Goal: Task Accomplishment & Management: Use online tool/utility

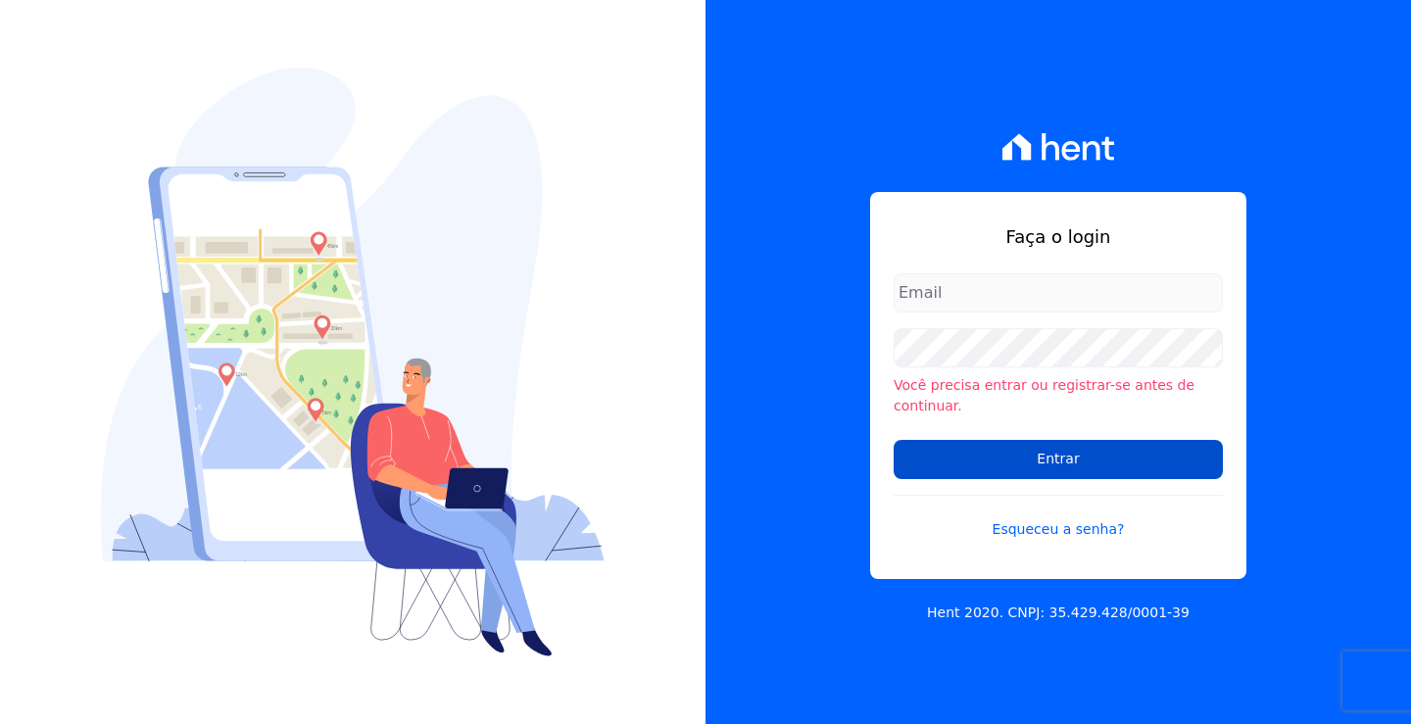
type input "andrea@tsengenharia.com"
click at [976, 454] on input "Entrar" at bounding box center [1057, 459] width 329 height 39
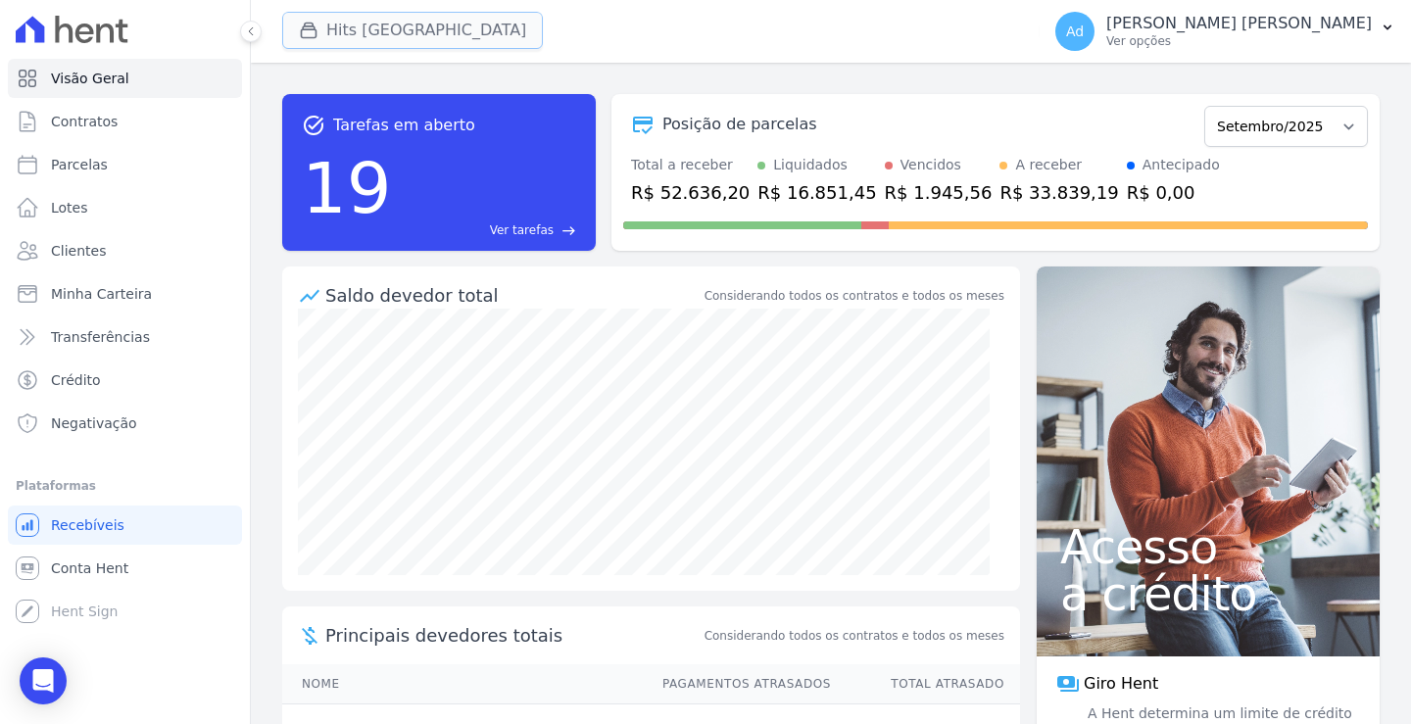
click at [367, 25] on button "Hits [GEOGRAPHIC_DATA]" at bounding box center [412, 30] width 261 height 37
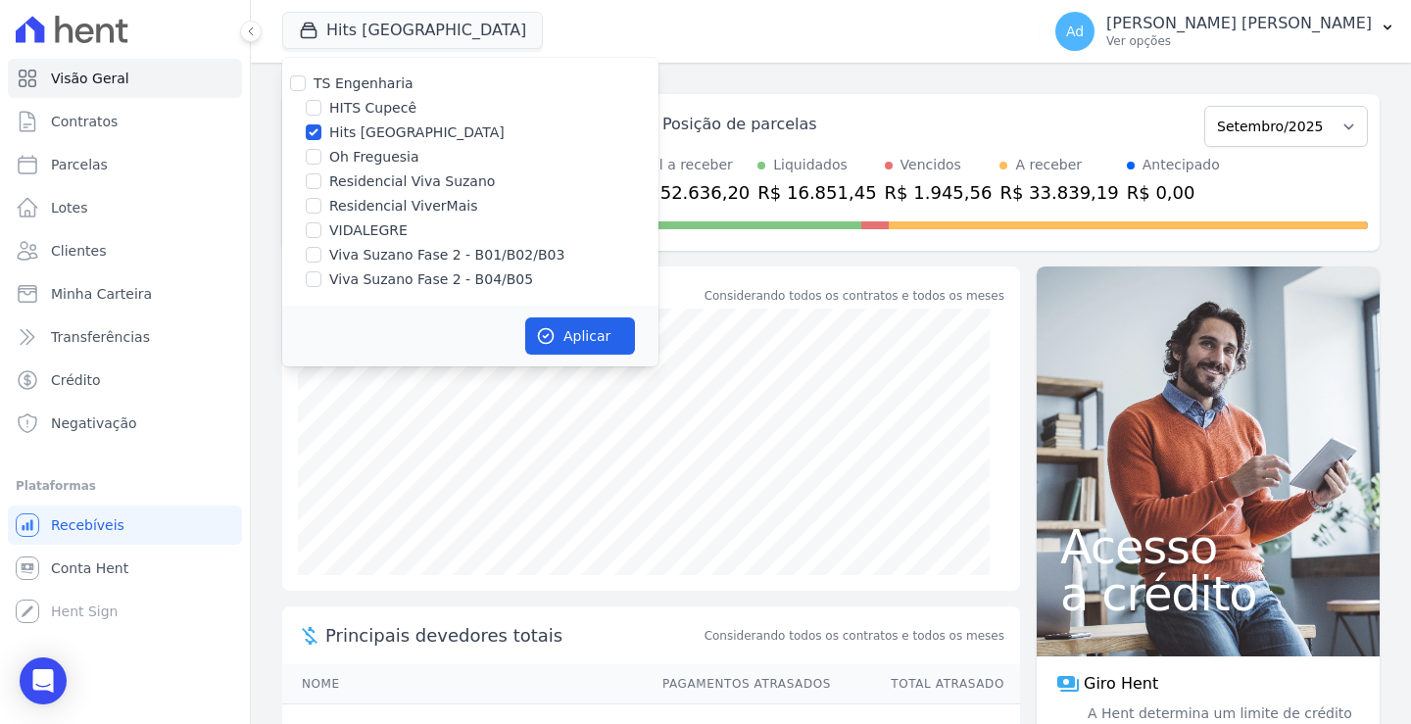
click at [382, 128] on label "Hits [GEOGRAPHIC_DATA]" at bounding box center [416, 132] width 175 height 21
click at [321, 128] on input "Hits [GEOGRAPHIC_DATA]" at bounding box center [314, 132] width 16 height 16
checkbox input "false"
click at [349, 239] on label "VIDALEGRE" at bounding box center [368, 230] width 78 height 21
click at [321, 238] on input "VIDALEGRE" at bounding box center [314, 230] width 16 height 16
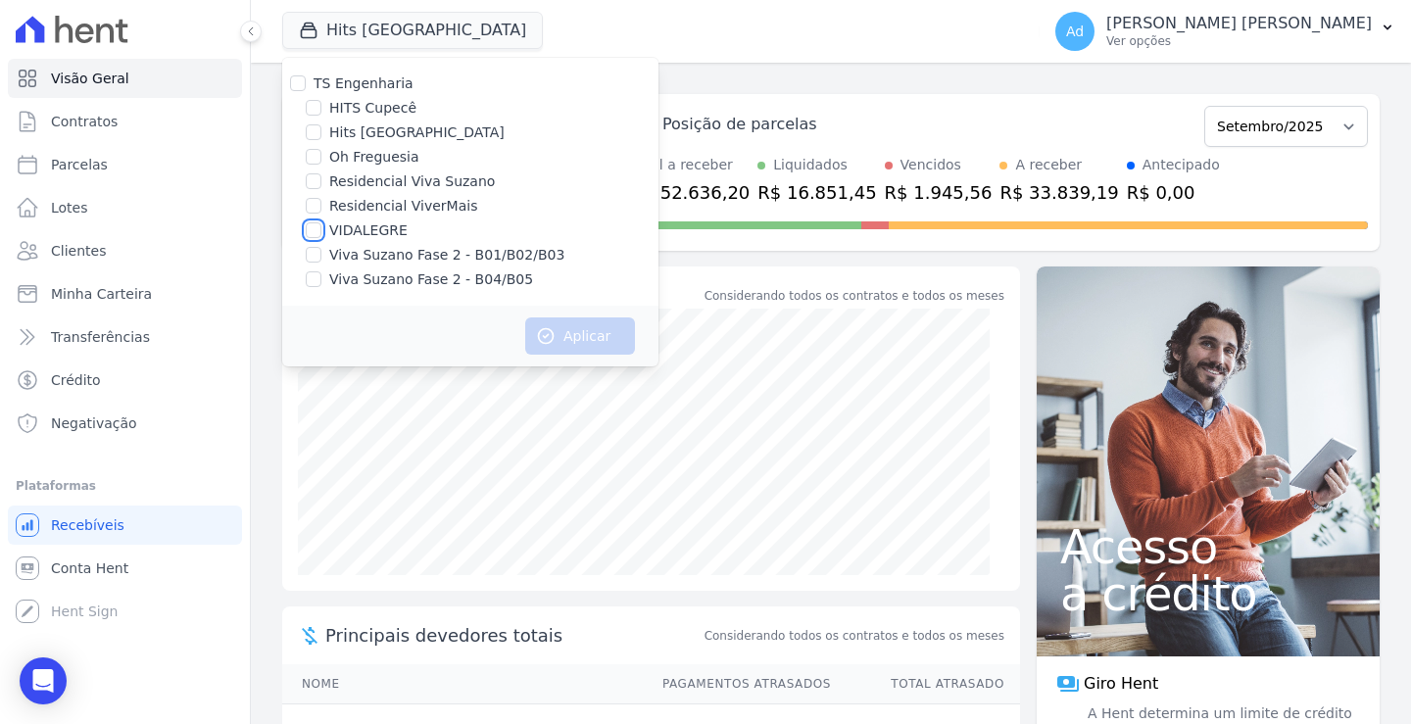
checkbox input "true"
click at [582, 332] on button "Aplicar" at bounding box center [580, 335] width 110 height 37
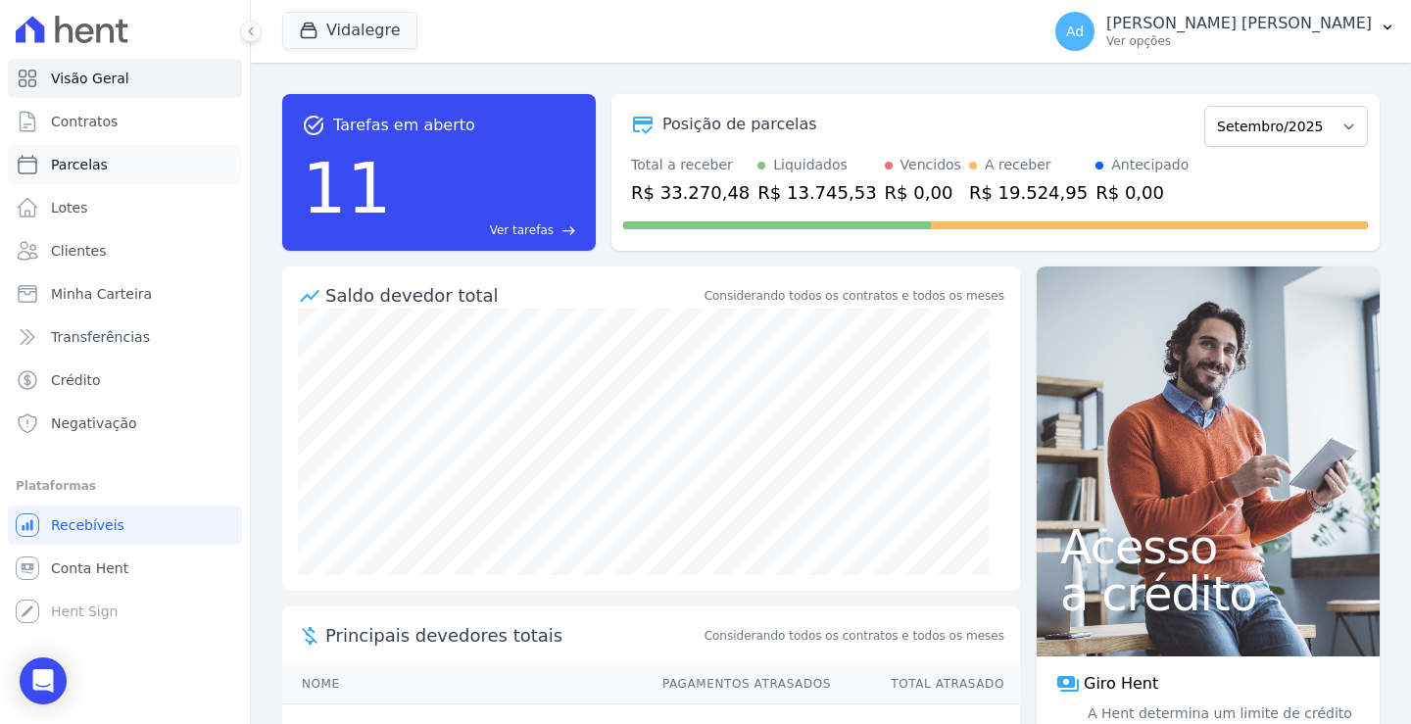
click at [128, 164] on link "Parcelas" at bounding box center [125, 164] width 234 height 39
select select
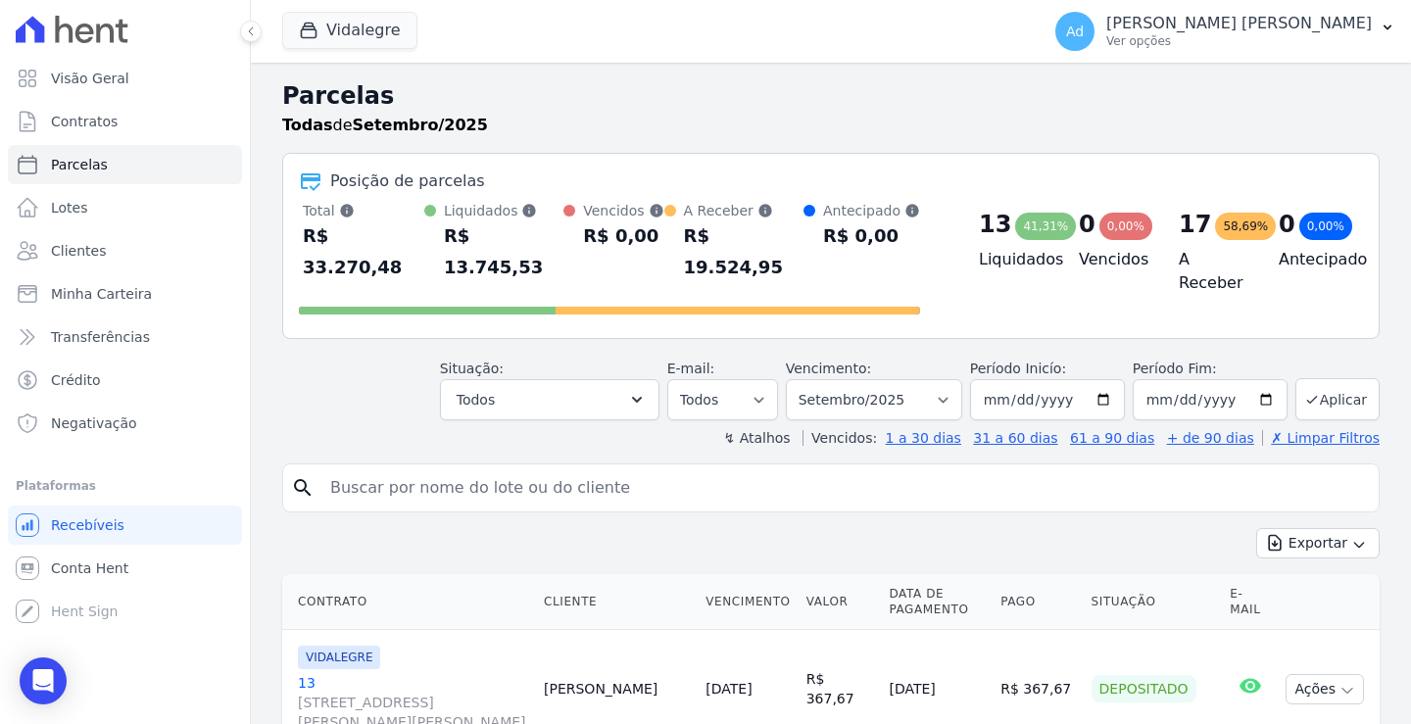
click at [542, 468] on input "search" at bounding box center [844, 487] width 1052 height 39
type input "97"
select select
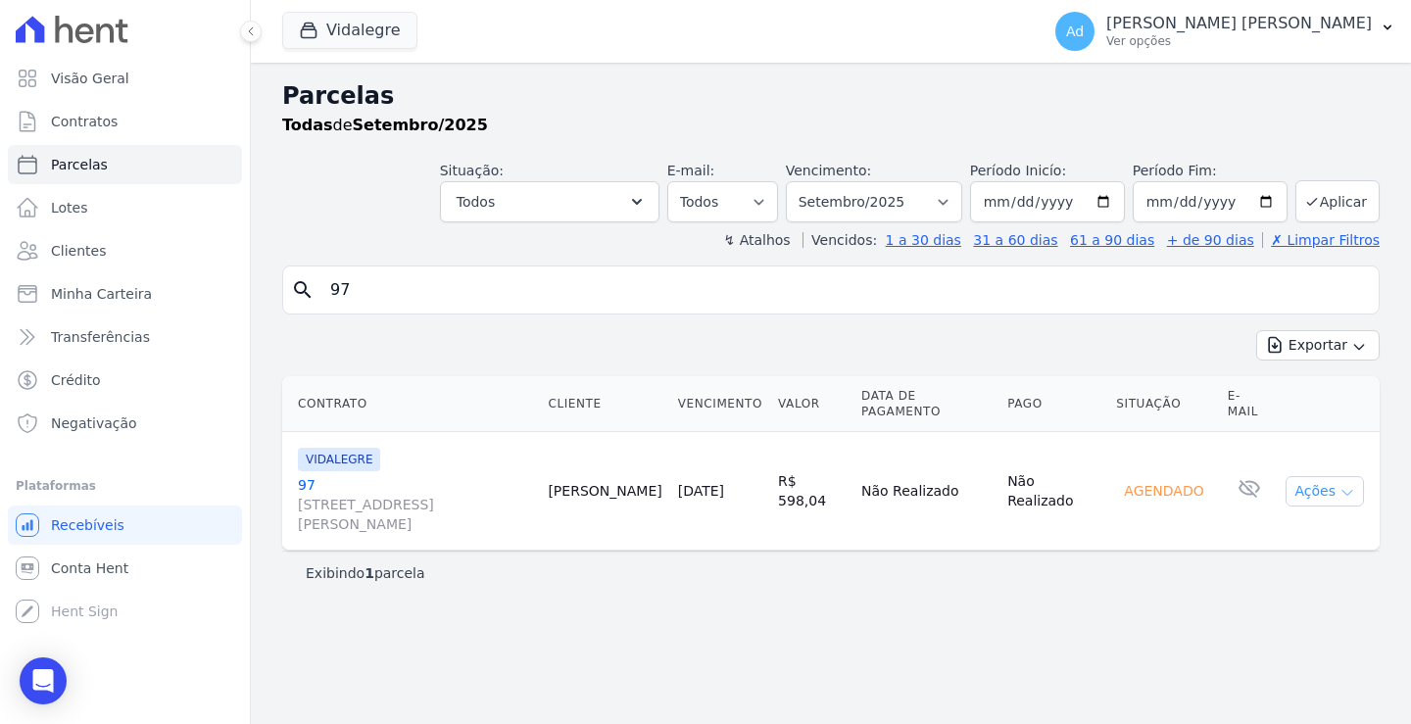
click at [1327, 476] on button "Ações" at bounding box center [1324, 491] width 78 height 30
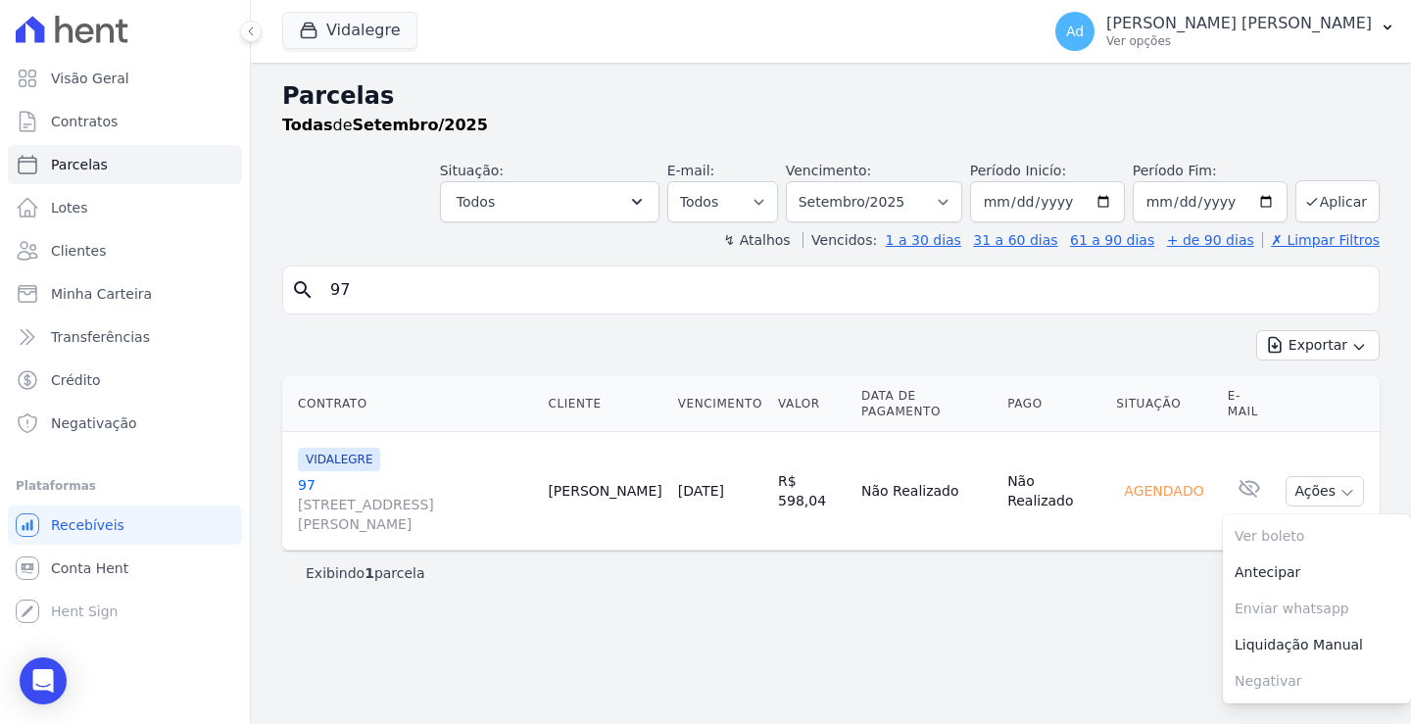
click at [1038, 596] on div "Parcelas Todas de Setembro/2025 Situação: Agendado Em Aberto Pago Processando C…" at bounding box center [831, 393] width 1160 height 661
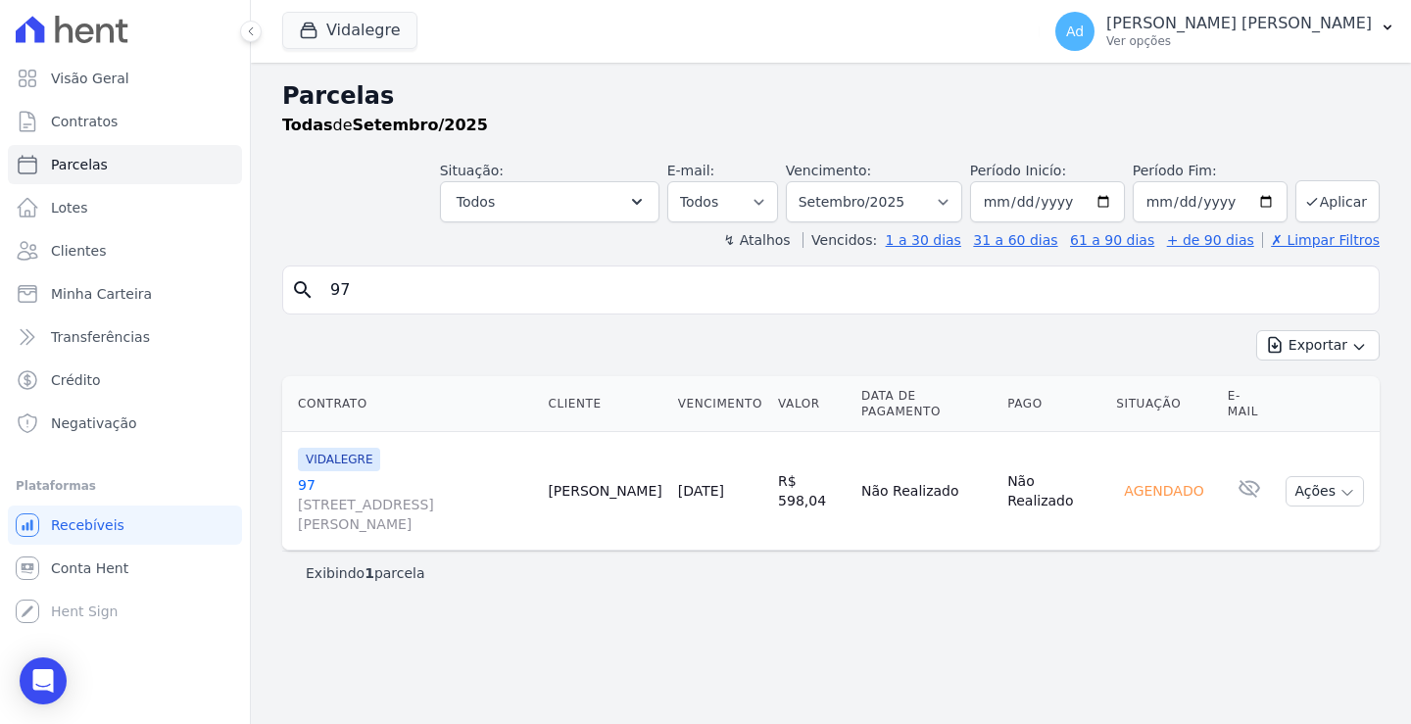
click at [306, 475] on link "97 [STREET_ADDRESS][PERSON_NAME]" at bounding box center [415, 504] width 234 height 59
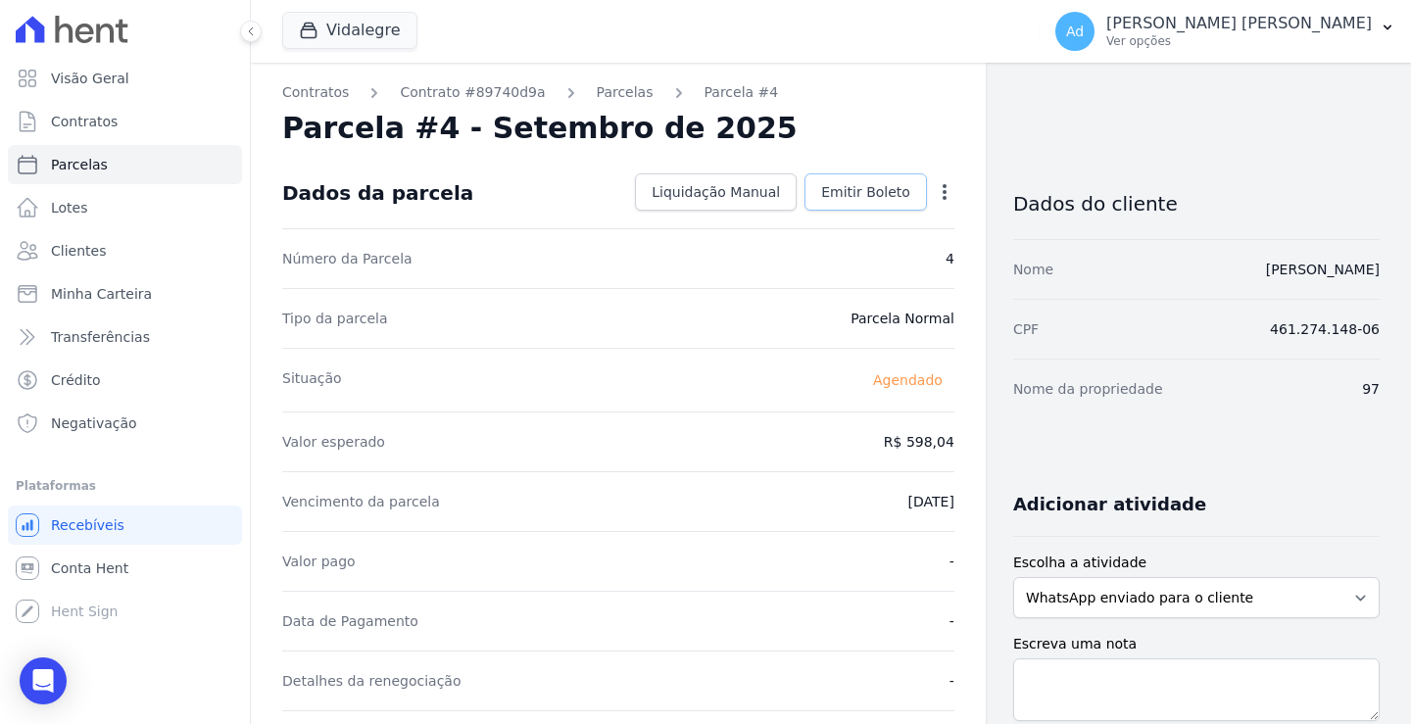
click at [866, 194] on span "Emitir Boleto" at bounding box center [865, 192] width 89 height 20
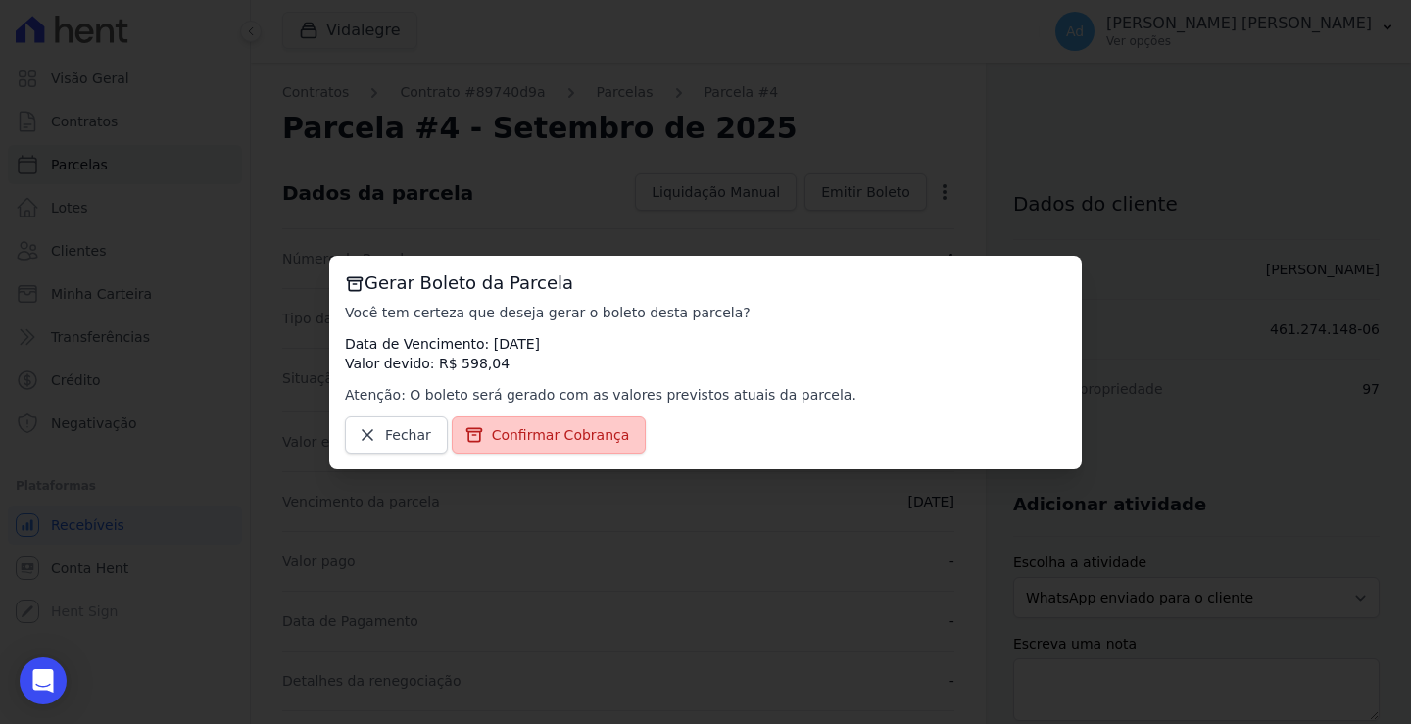
click at [522, 435] on span "Confirmar Cobrança" at bounding box center [561, 435] width 138 height 20
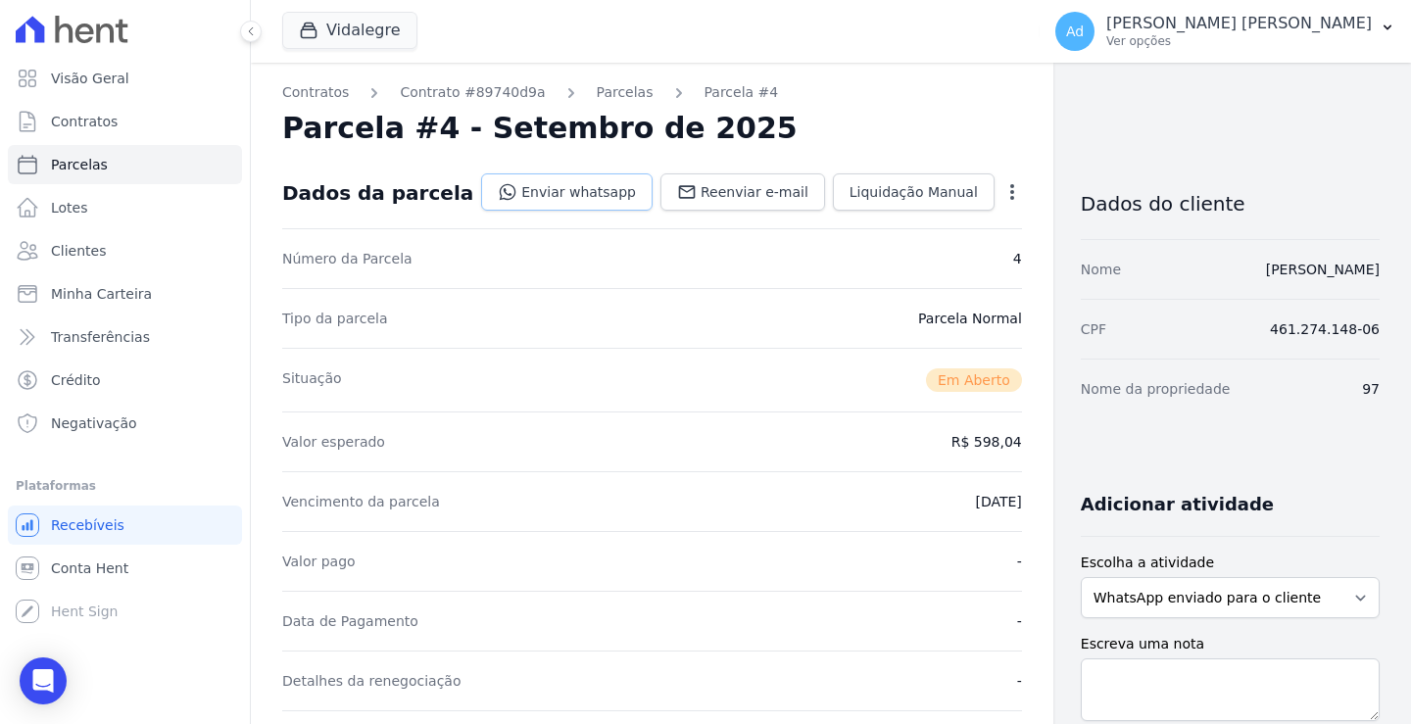
click at [518, 184] on link "Enviar whatsapp" at bounding box center [566, 191] width 171 height 37
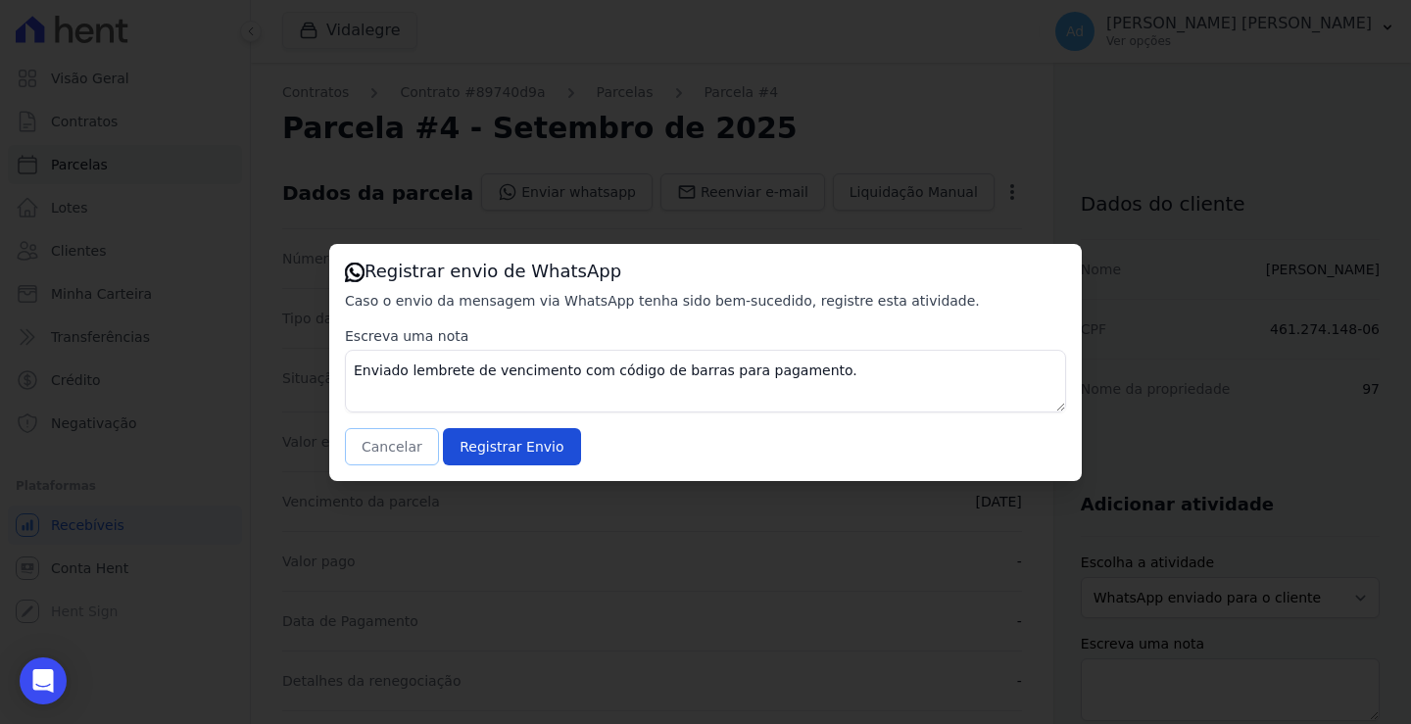
click at [383, 443] on button "Cancelar" at bounding box center [392, 446] width 94 height 37
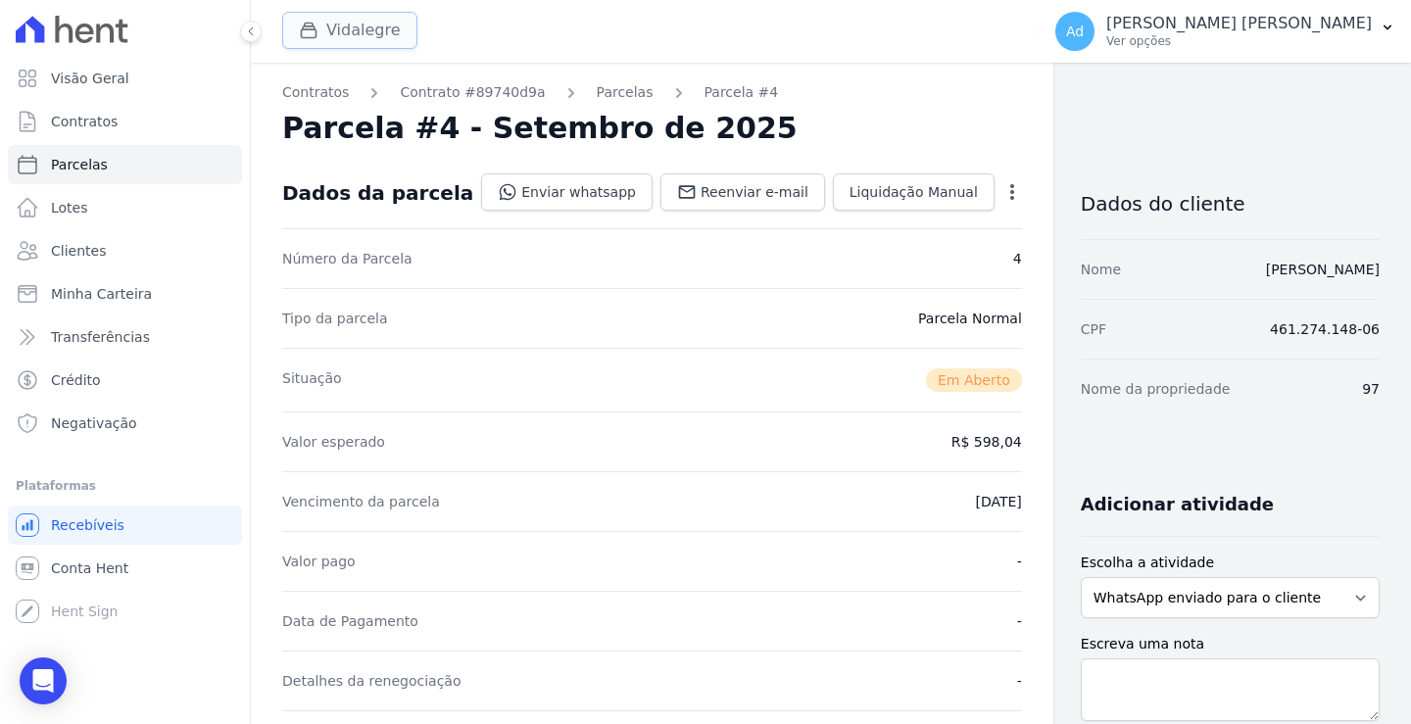
click at [319, 31] on div "button" at bounding box center [312, 31] width 27 height 20
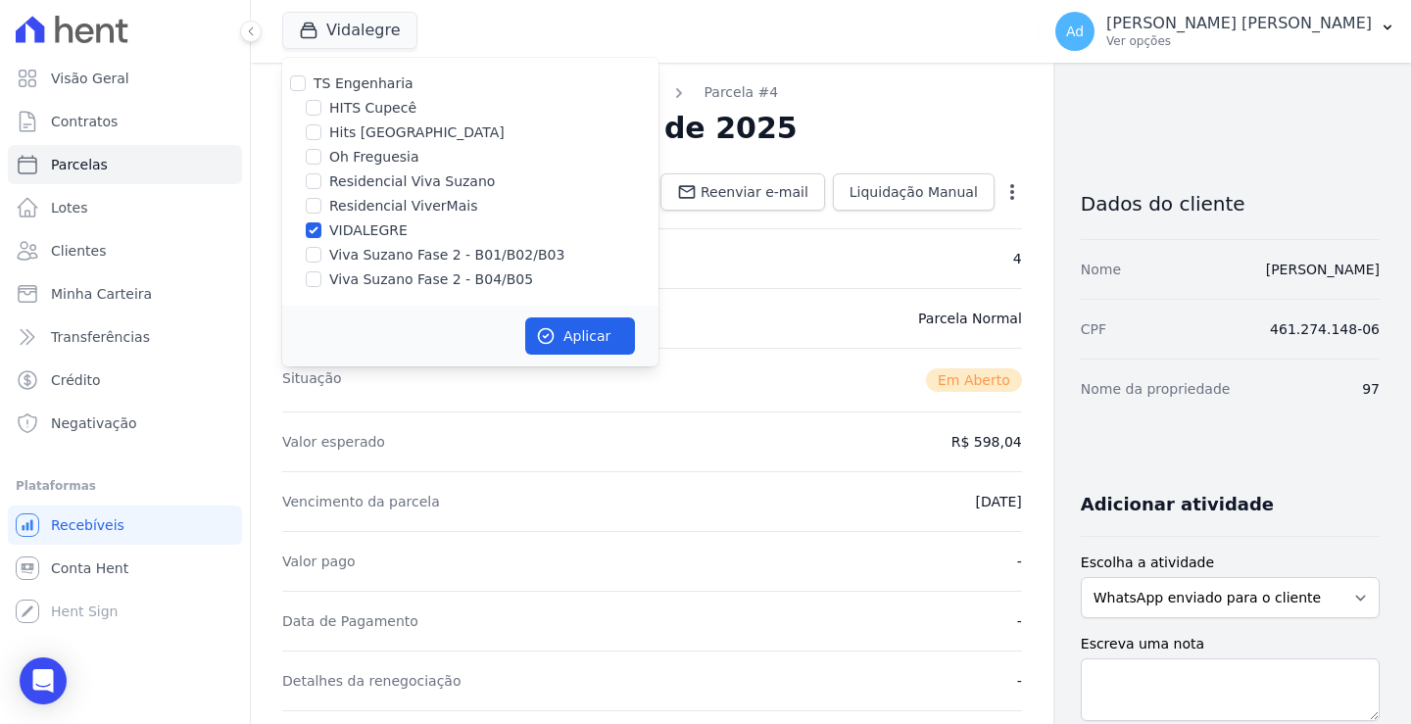
click at [332, 230] on label "VIDALEGRE" at bounding box center [368, 230] width 78 height 21
click at [321, 230] on input "VIDALEGRE" at bounding box center [314, 230] width 16 height 16
checkbox input "false"
click at [360, 253] on label "Viva Suzano Fase 2 - B01/B02/B03" at bounding box center [446, 255] width 235 height 21
click at [321, 253] on input "Viva Suzano Fase 2 - B01/B02/B03" at bounding box center [314, 255] width 16 height 16
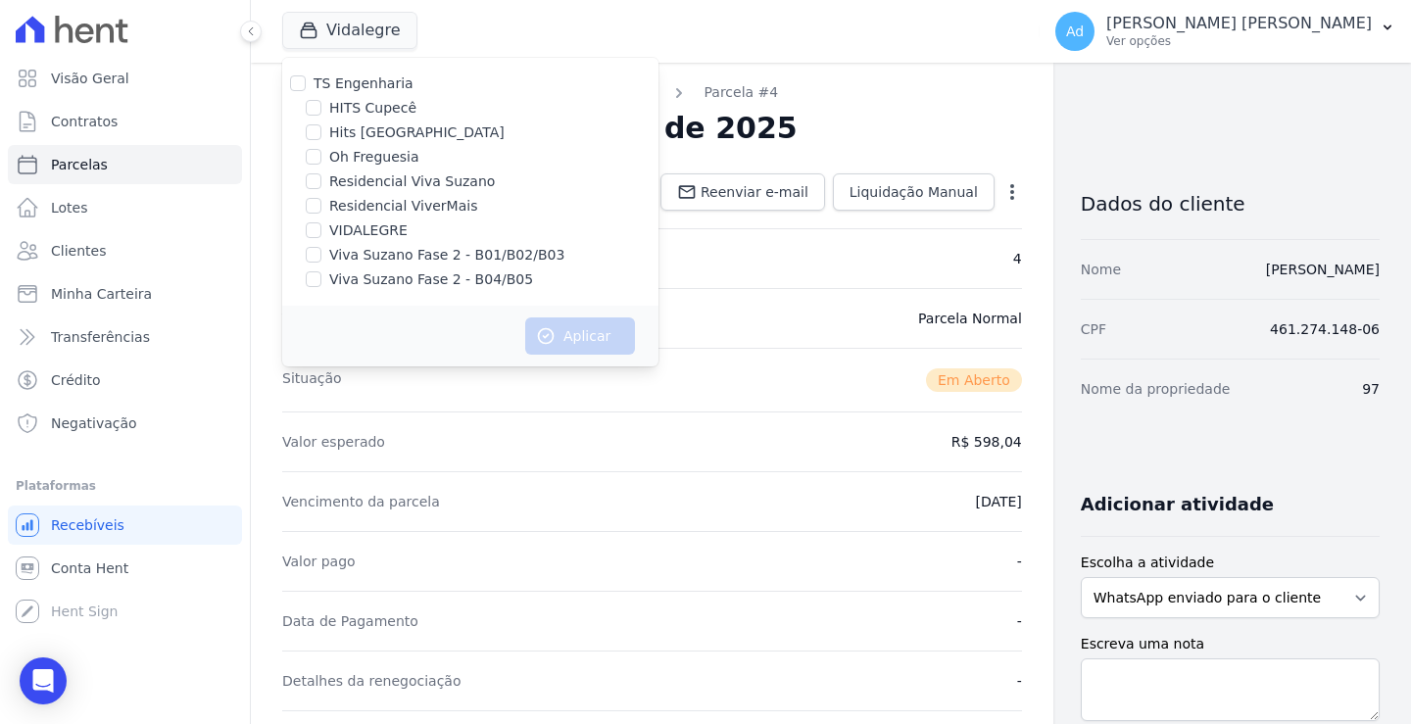
checkbox input "true"
click at [361, 280] on label "Viva Suzano Fase 2 - B04/B05" at bounding box center [431, 279] width 204 height 21
click at [321, 280] on input "Viva Suzano Fase 2 - B04/B05" at bounding box center [314, 279] width 16 height 16
checkbox input "true"
click at [577, 339] on button "Aplicar" at bounding box center [580, 335] width 110 height 37
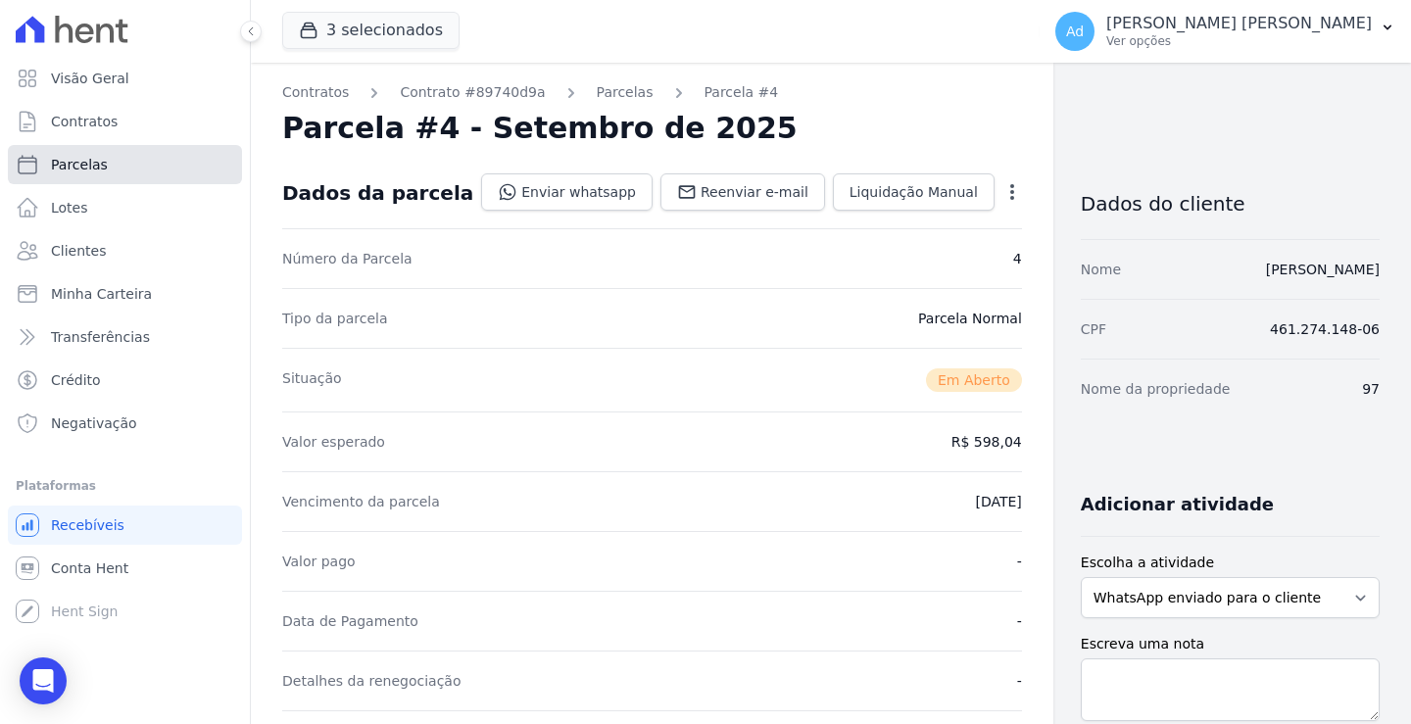
click at [108, 167] on link "Parcelas" at bounding box center [125, 164] width 234 height 39
select select
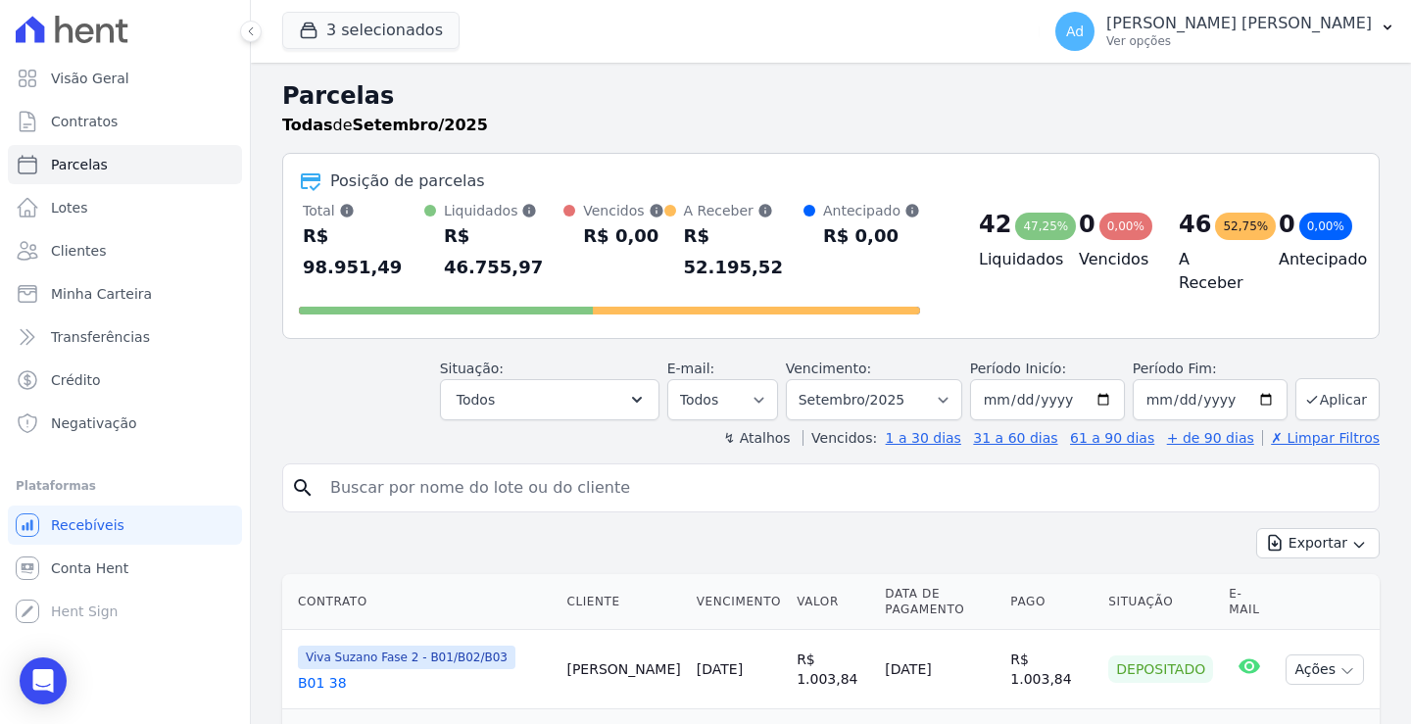
click at [475, 471] on input "search" at bounding box center [844, 487] width 1052 height 39
type input "b02 31"
select select
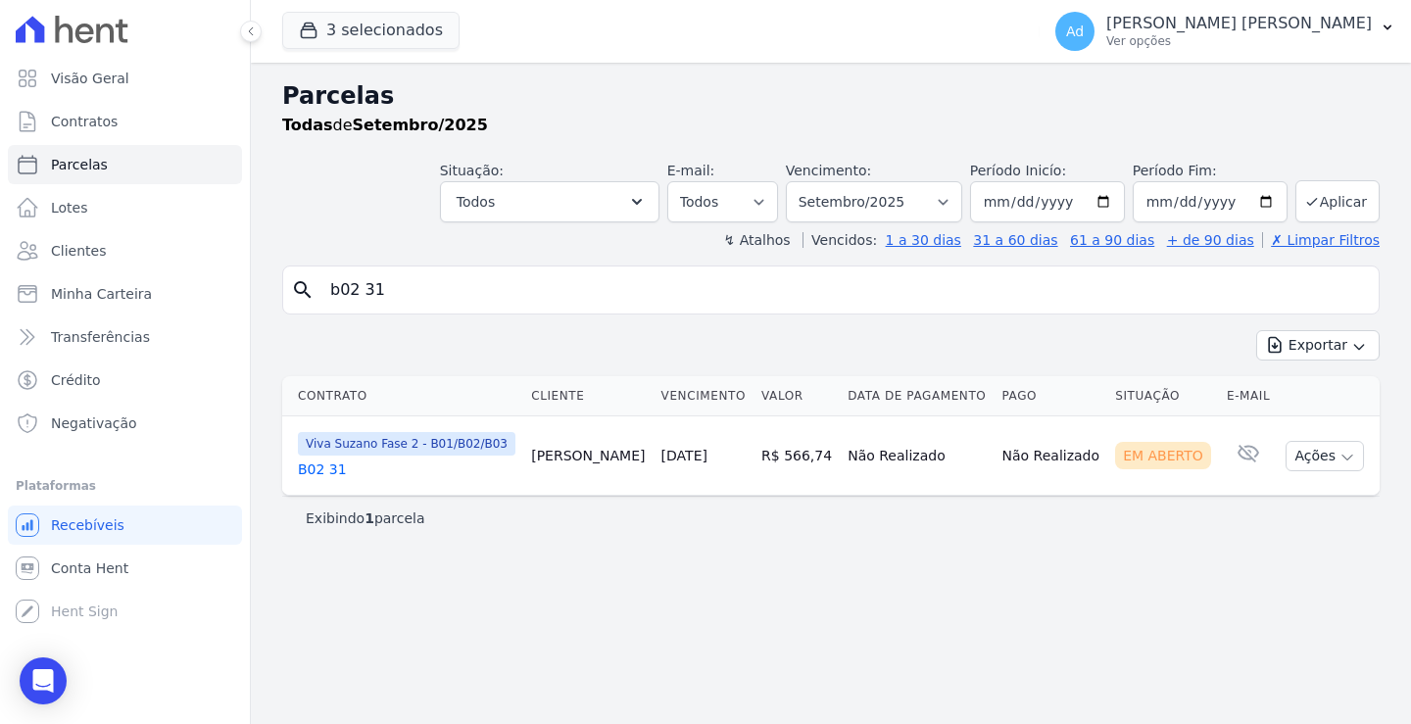
click at [329, 465] on link "B02 31" at bounding box center [406, 469] width 217 height 20
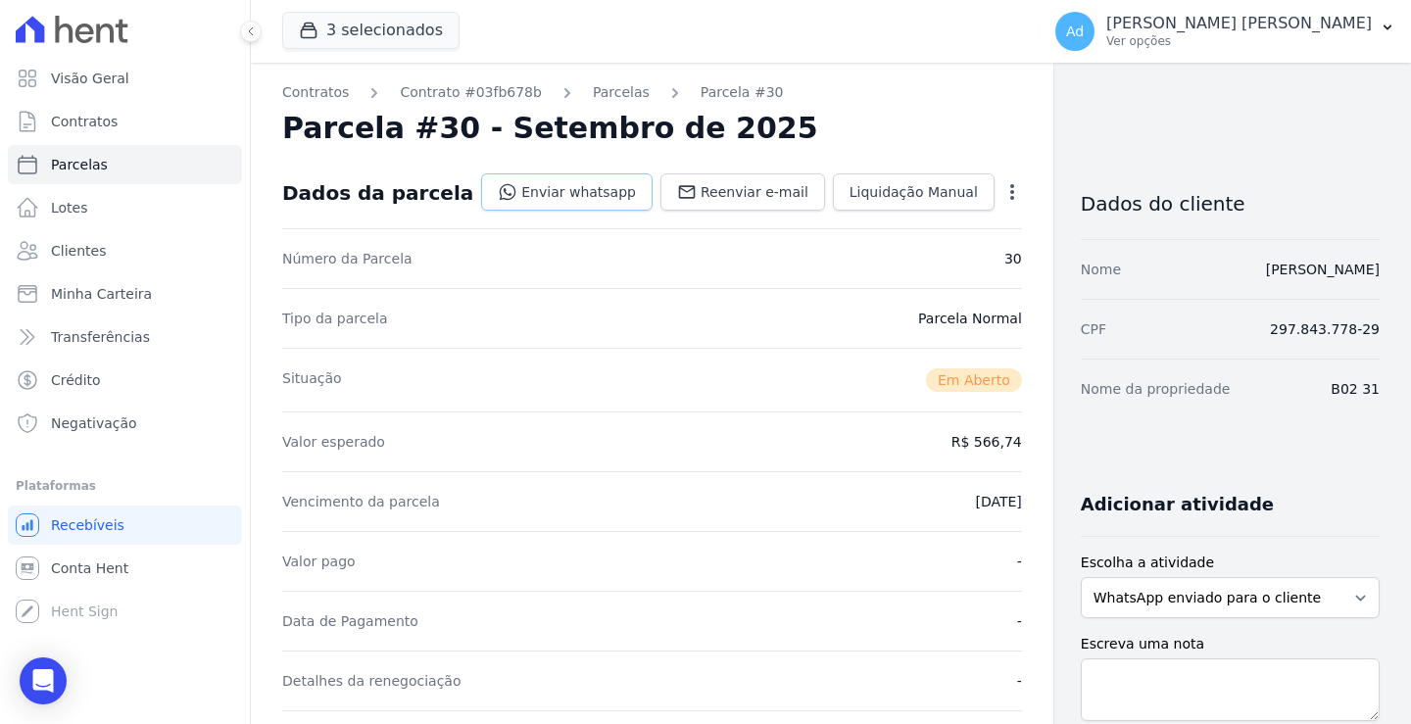
click at [515, 187] on link "Enviar whatsapp" at bounding box center [566, 191] width 171 height 37
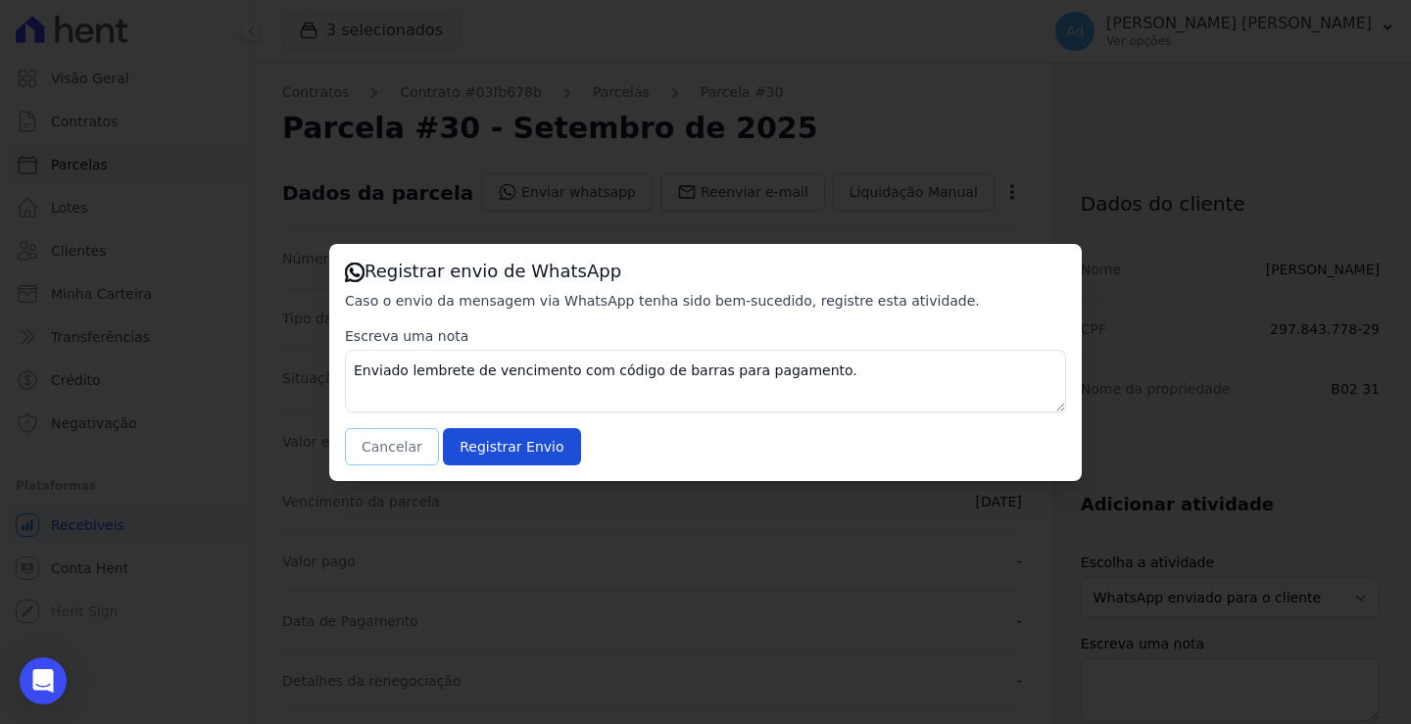
click at [401, 444] on button "Cancelar" at bounding box center [392, 446] width 94 height 37
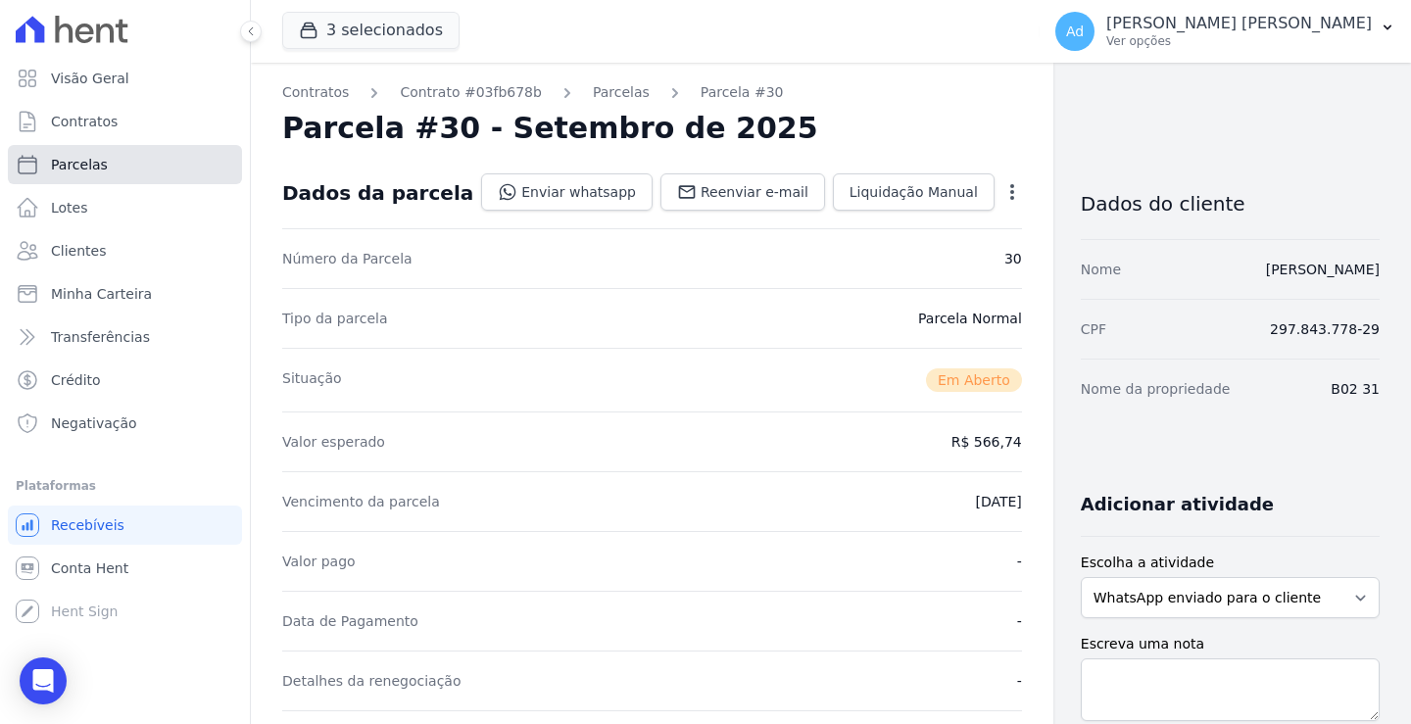
click at [159, 167] on link "Parcelas" at bounding box center [125, 164] width 234 height 39
select select
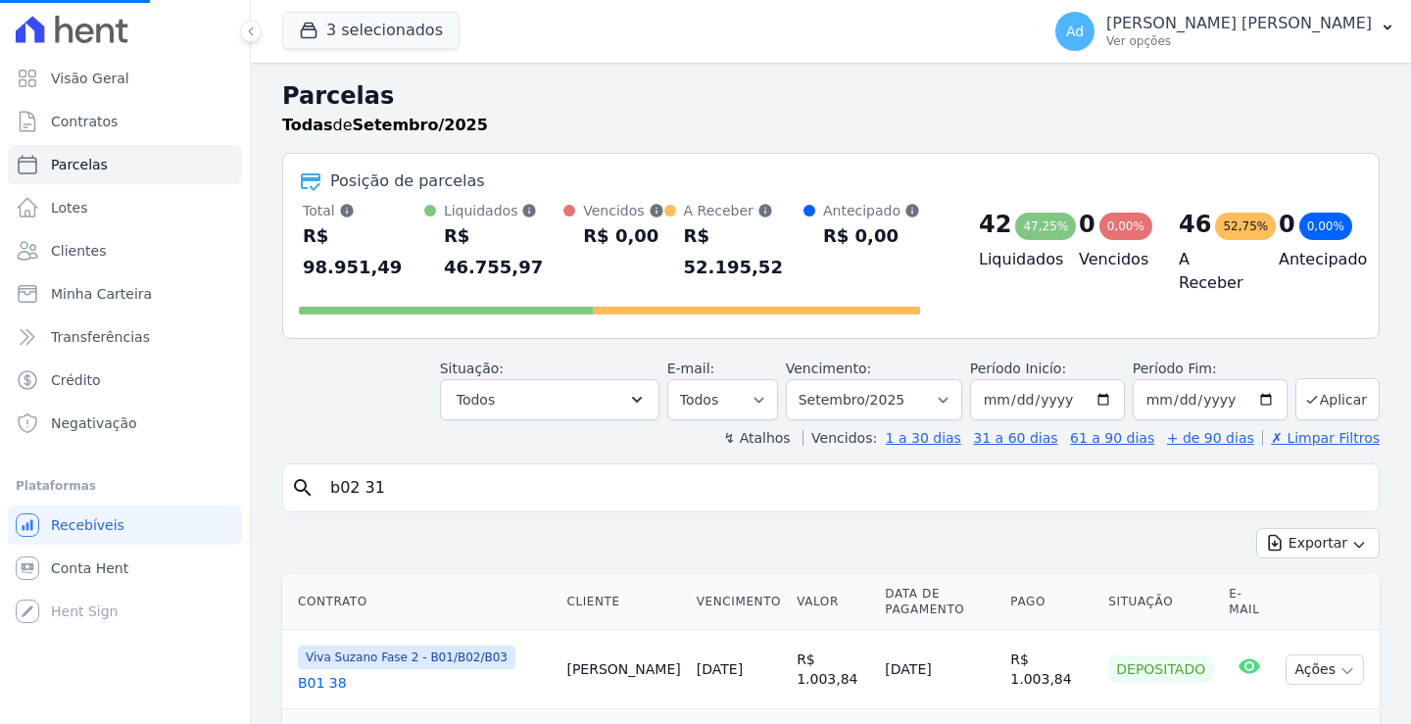
click at [447, 468] on input "b02 31" at bounding box center [844, 487] width 1052 height 39
select select
drag, startPoint x: 449, startPoint y: 465, endPoint x: 251, endPoint y: 462, distance: 197.9
click at [477, 468] on input "search" at bounding box center [844, 487] width 1052 height 39
type input "b02 13"
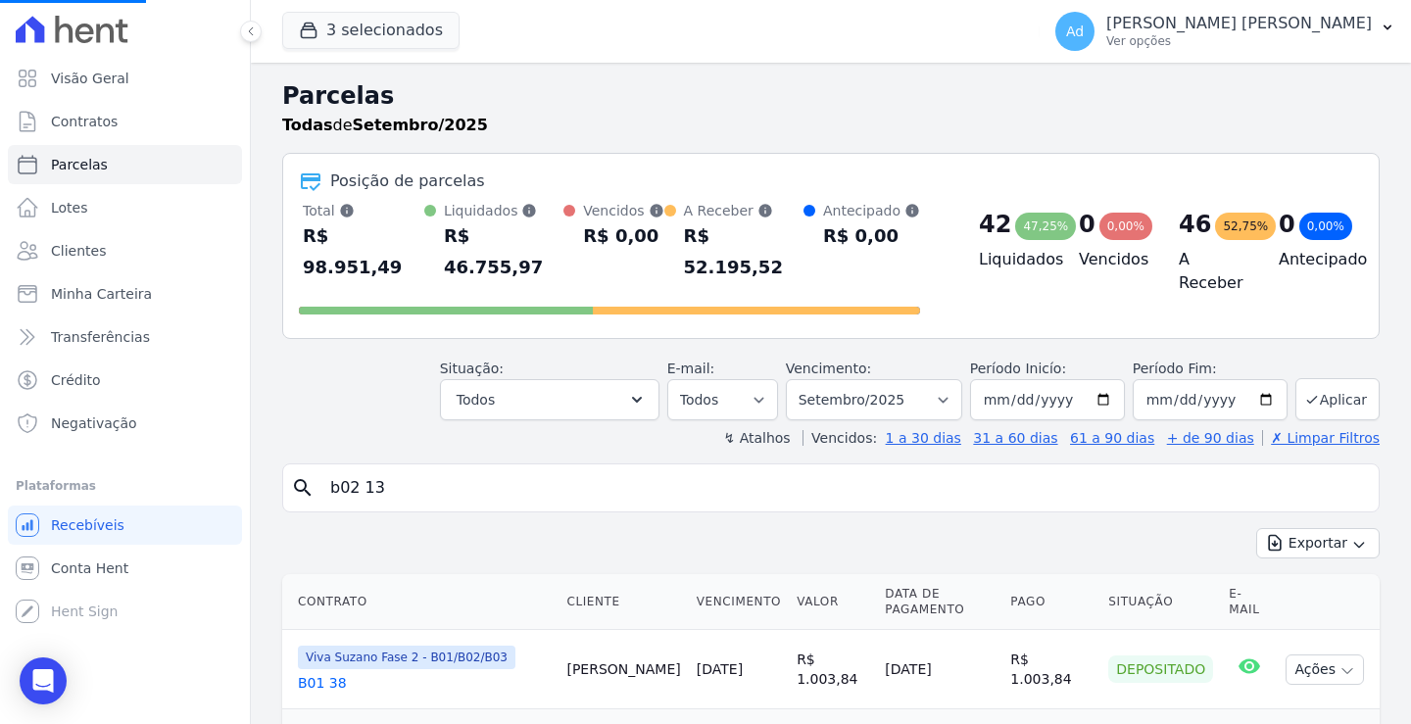
select select
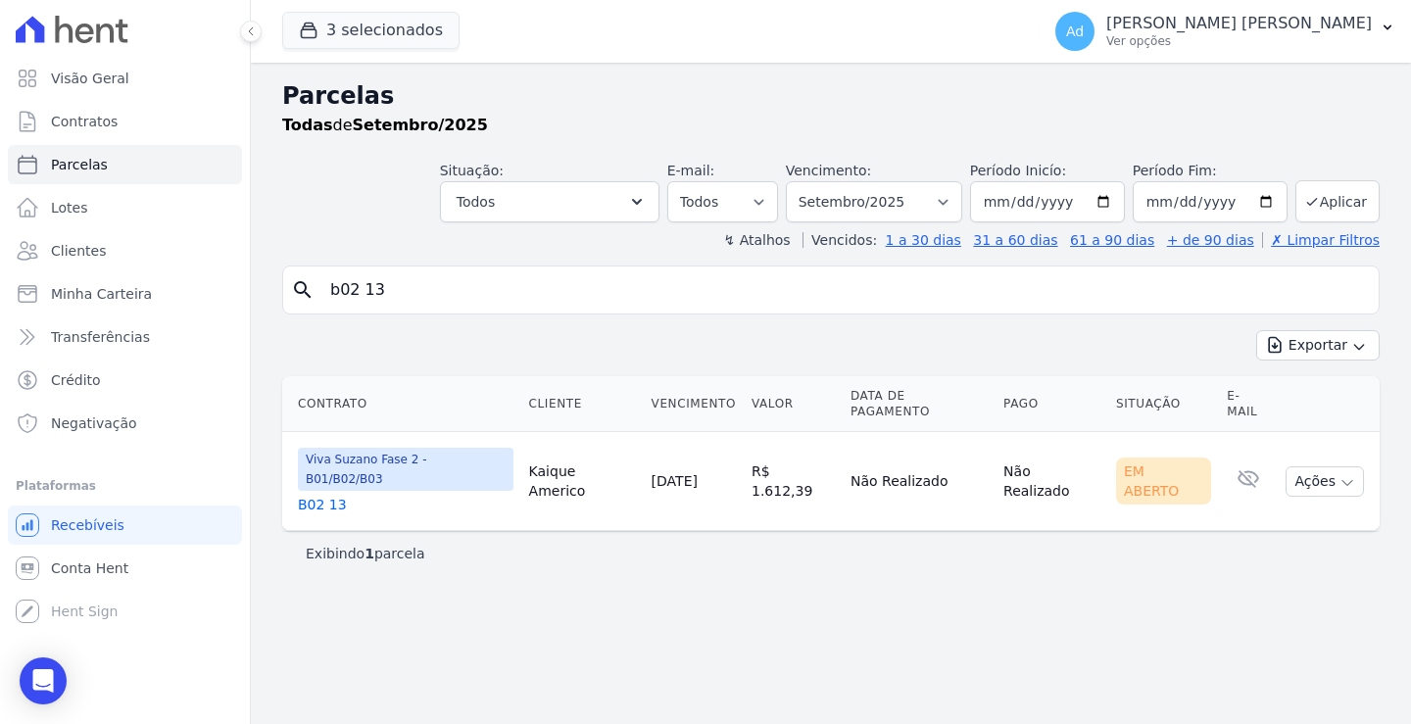
click at [312, 495] on link "B02 13" at bounding box center [406, 505] width 216 height 20
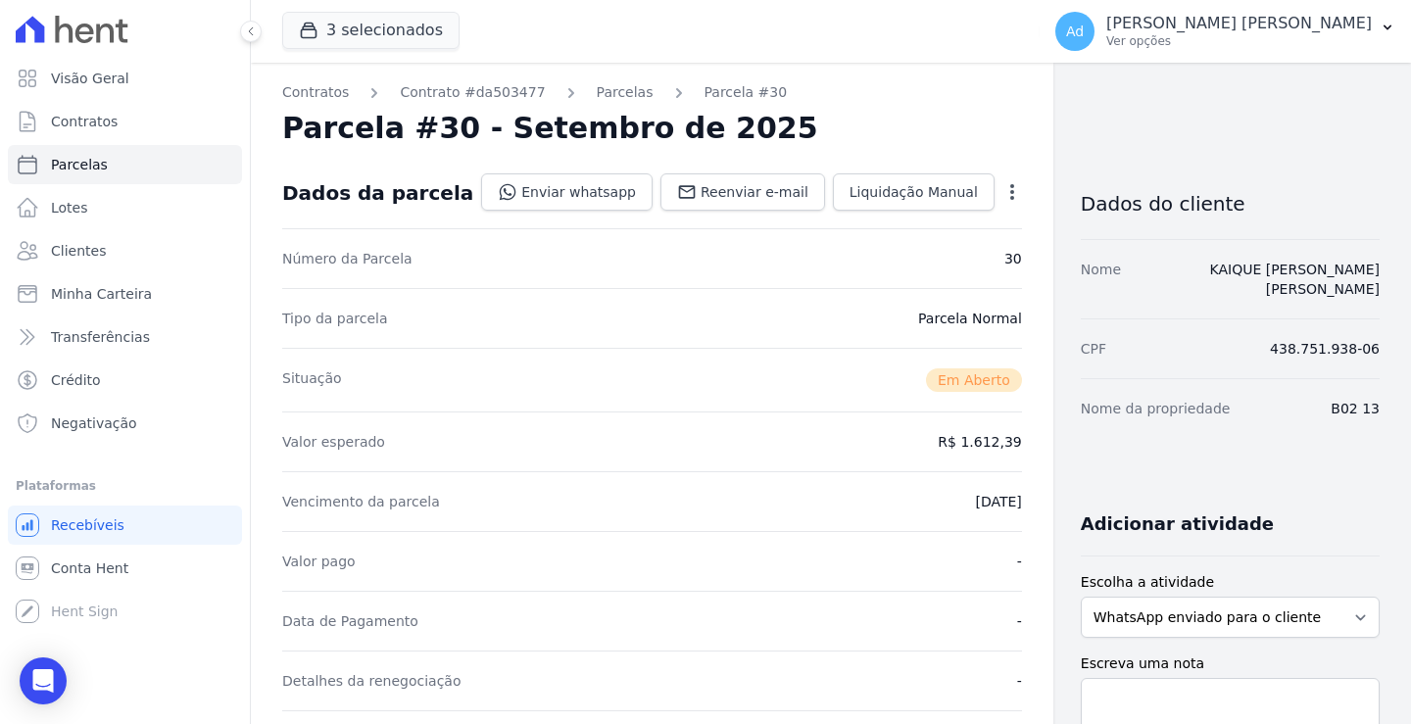
click at [612, 104] on div "Contratos Contrato #da503477 [GEOGRAPHIC_DATA] Parcela #30 [GEOGRAPHIC_DATA] #3…" at bounding box center [652, 728] width 802 height 1330
click at [617, 95] on link "Parcelas" at bounding box center [625, 92] width 57 height 21
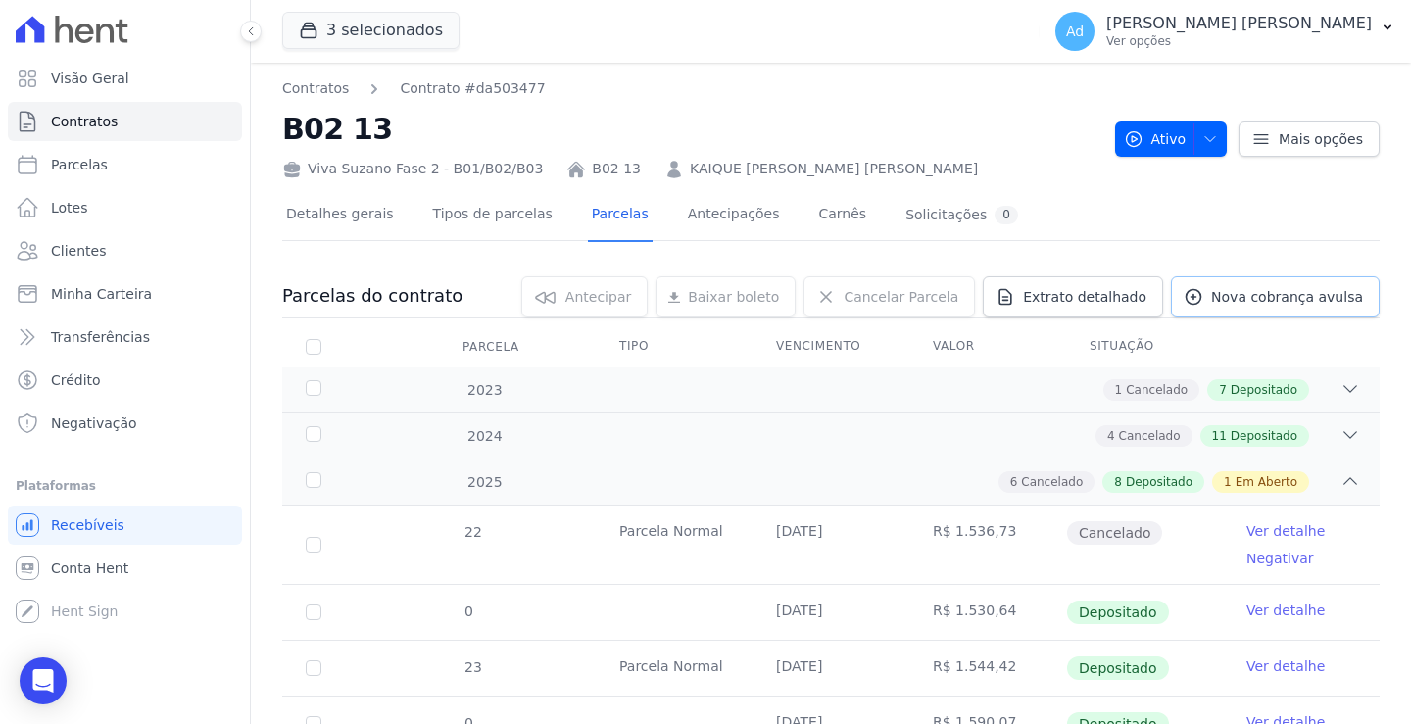
click at [1232, 289] on span "Nova cobrança avulsa" at bounding box center [1287, 297] width 152 height 20
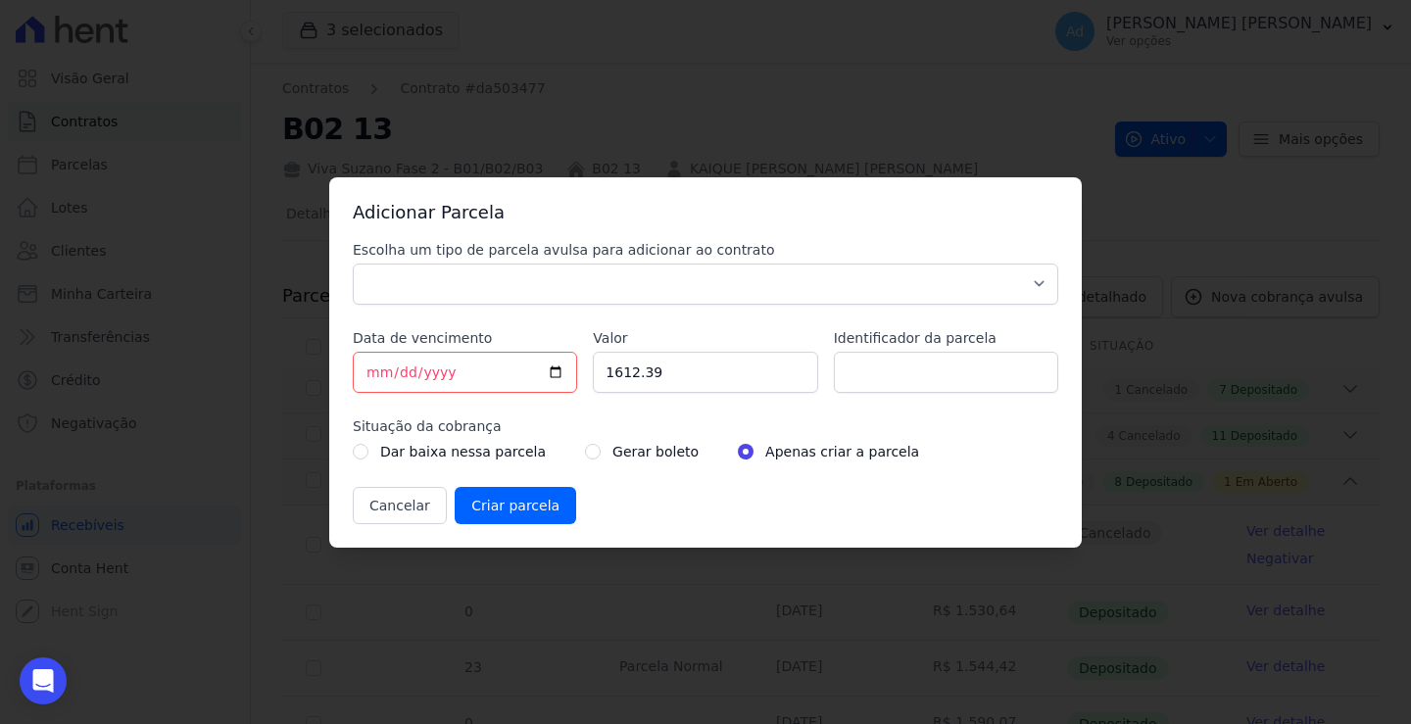
click at [802, 260] on div "Escolha um tipo de parcela avulsa para adicionar ao contrato Parcela Normal Sin…" at bounding box center [705, 272] width 705 height 65
drag, startPoint x: 762, startPoint y: 282, endPoint x: 751, endPoint y: 293, distance: 15.2
click at [762, 282] on select "Parcela Normal Sinal Caução Intercalada Chaves Pré Chaves Pós Chaves Taxas Quit…" at bounding box center [705, 284] width 705 height 41
select select "standard"
click at [353, 264] on select "Parcela Normal Sinal Caução Intercalada Chaves Pré Chaves Pós Chaves Taxas Quit…" at bounding box center [705, 284] width 705 height 41
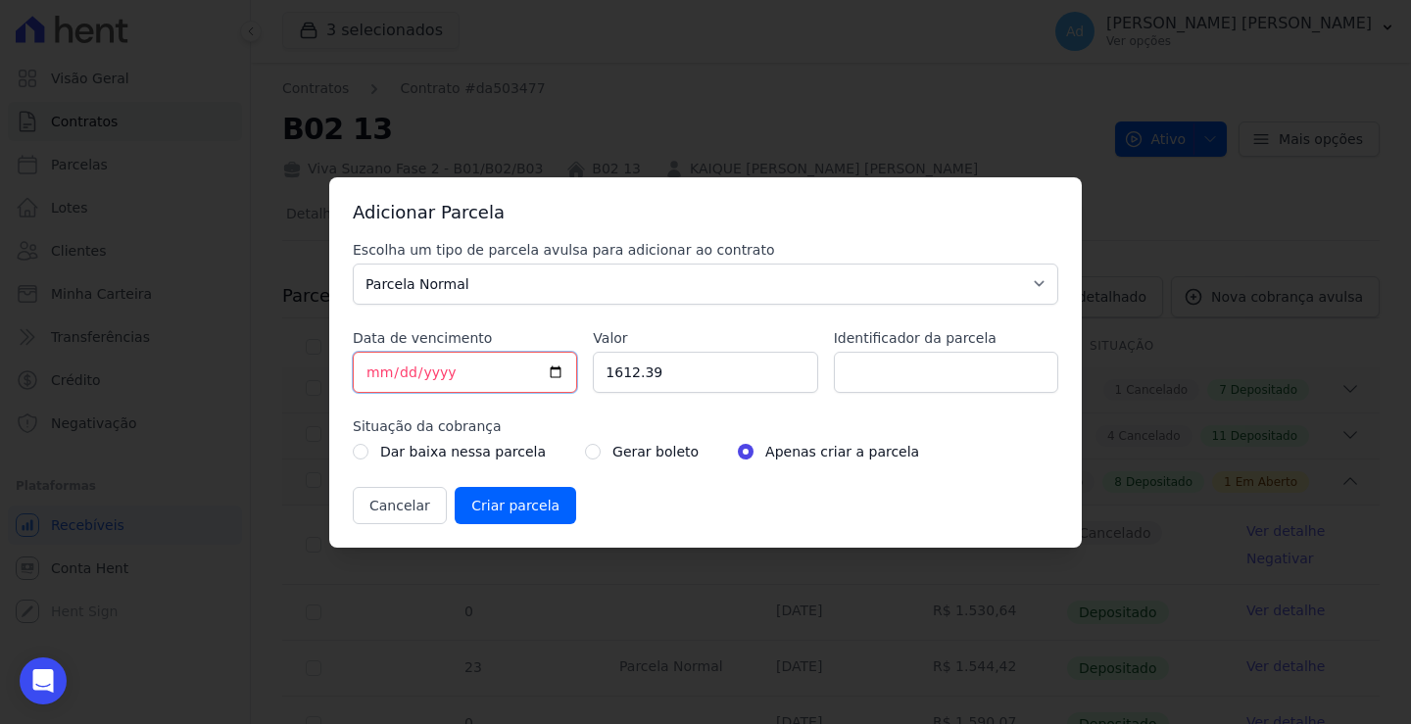
click at [366, 372] on input "[DATE]" at bounding box center [465, 372] width 224 height 41
drag, startPoint x: 724, startPoint y: 378, endPoint x: 511, endPoint y: 356, distance: 213.8
click at [511, 356] on div "Escolha um tipo de parcela avulsa para adicionar ao contrato Parcela Normal Sin…" at bounding box center [705, 382] width 705 height 284
type input "1659.68"
click at [876, 371] on input "Identificador da parcela" at bounding box center [946, 372] width 224 height 41
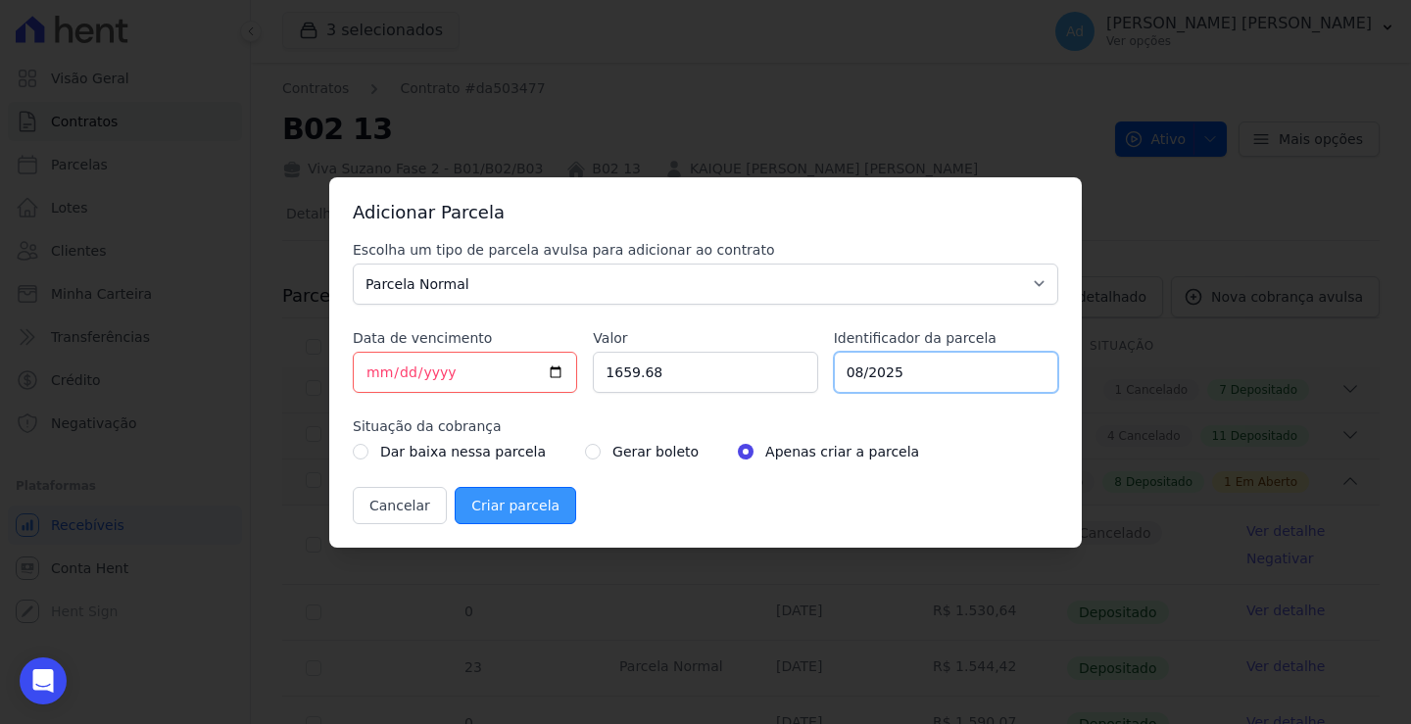
type input "08/2025"
click at [488, 495] on input "Criar parcela" at bounding box center [515, 505] width 121 height 37
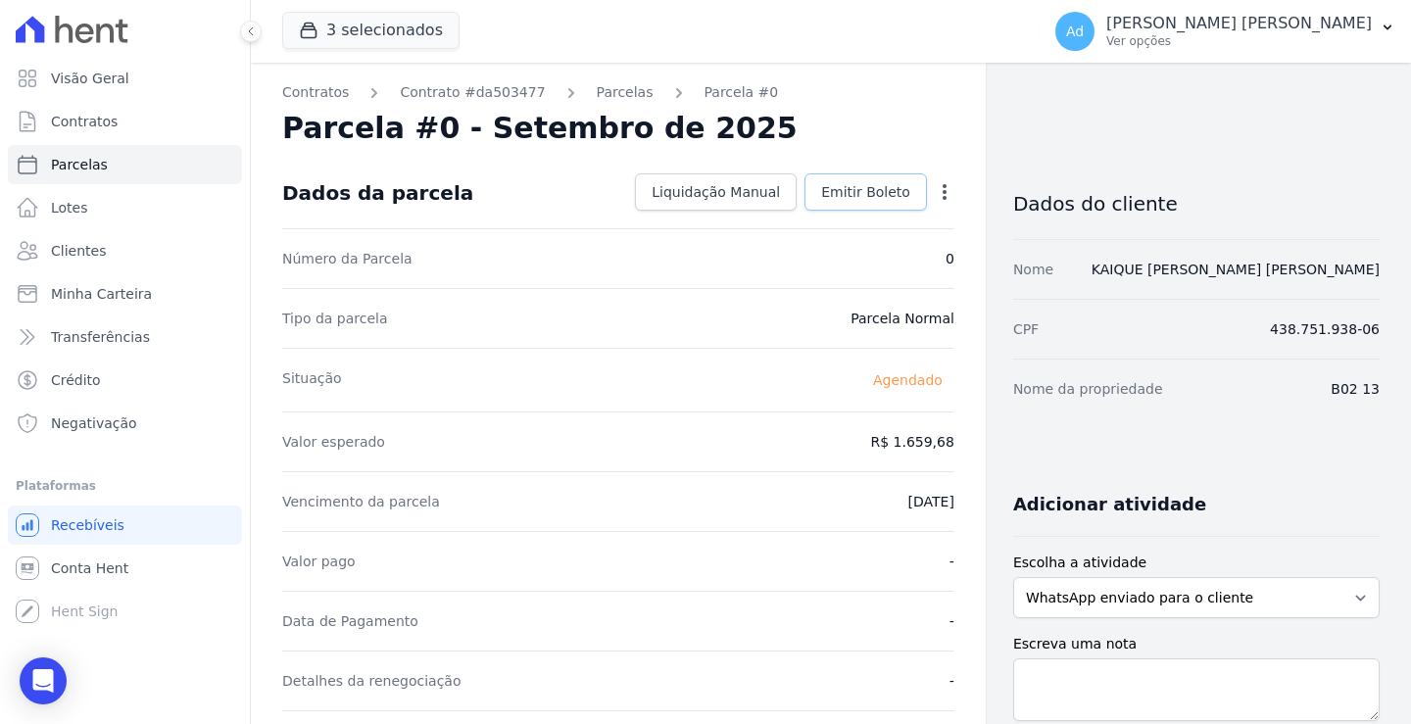
click at [877, 180] on link "Emitir Boleto" at bounding box center [865, 191] width 122 height 37
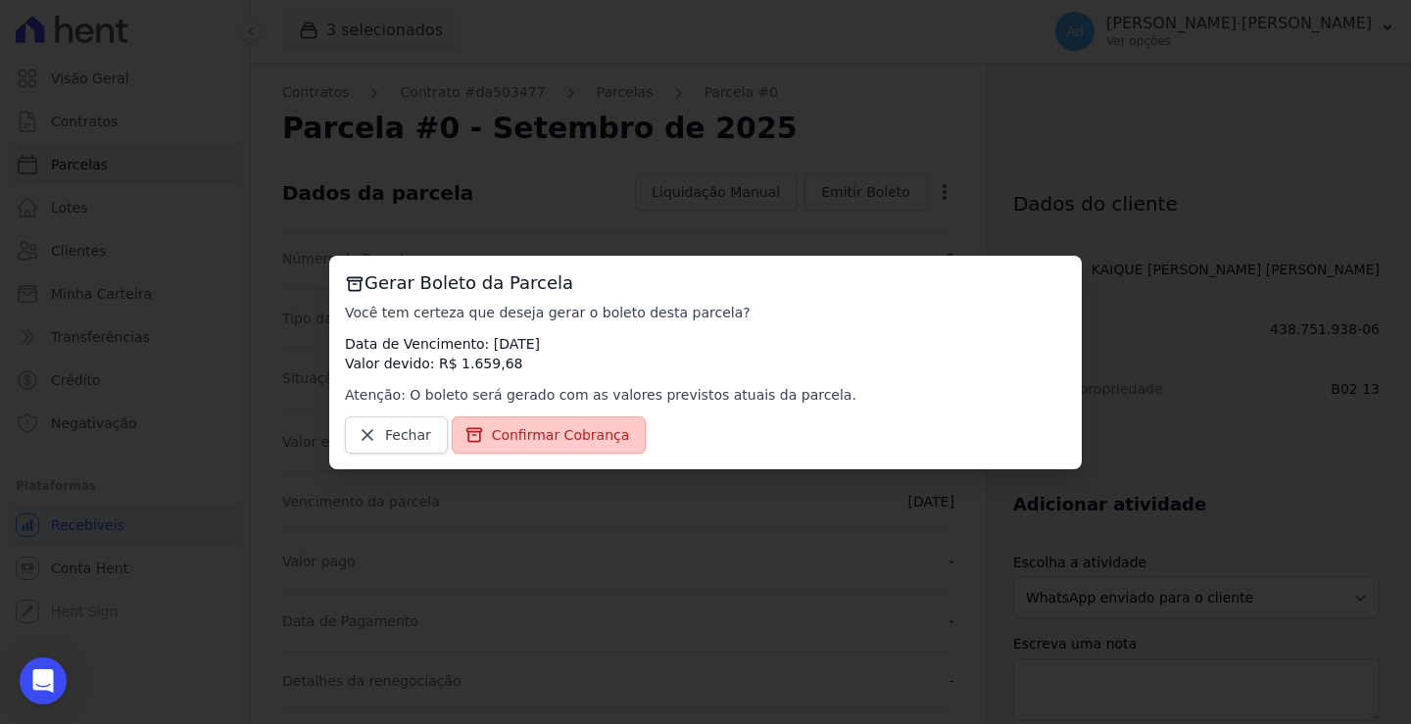
click at [560, 442] on span "Confirmar Cobrança" at bounding box center [561, 435] width 138 height 20
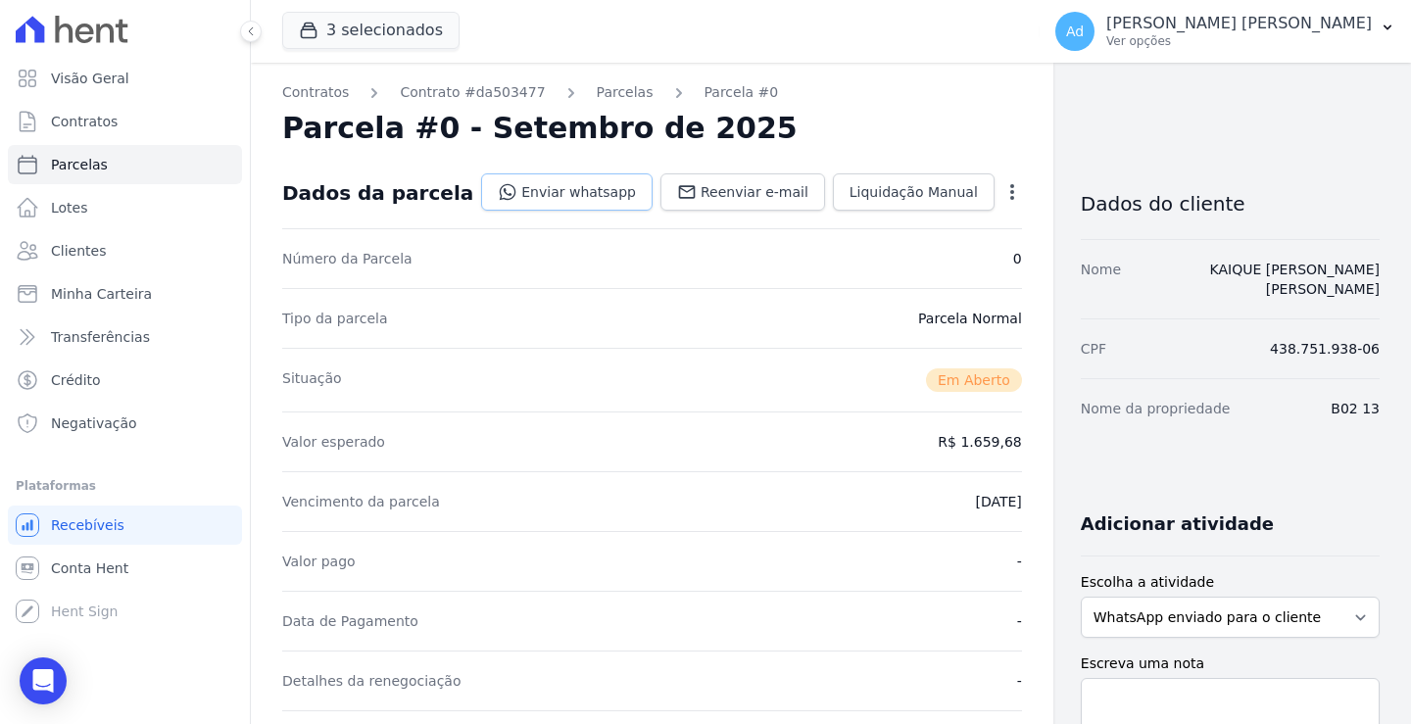
click at [515, 178] on link "Enviar whatsapp" at bounding box center [566, 191] width 171 height 37
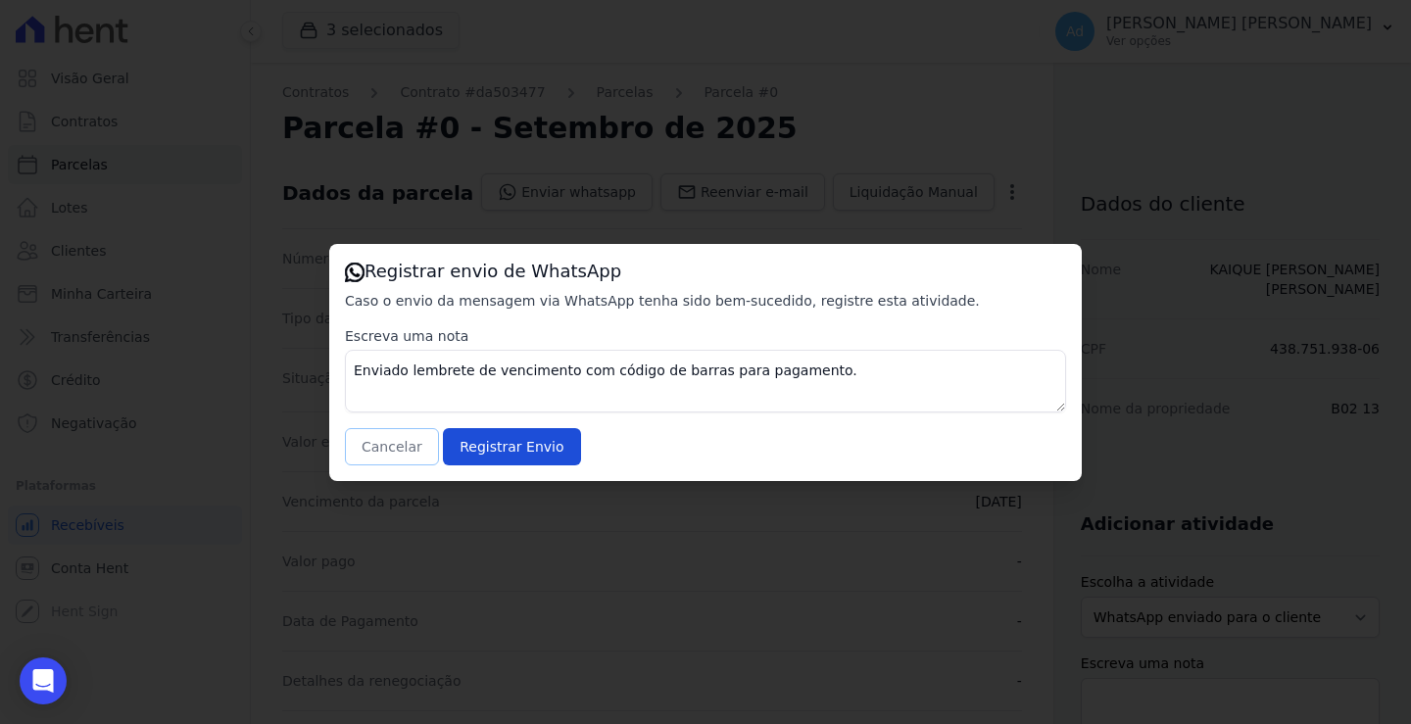
click at [395, 459] on button "Cancelar" at bounding box center [392, 446] width 94 height 37
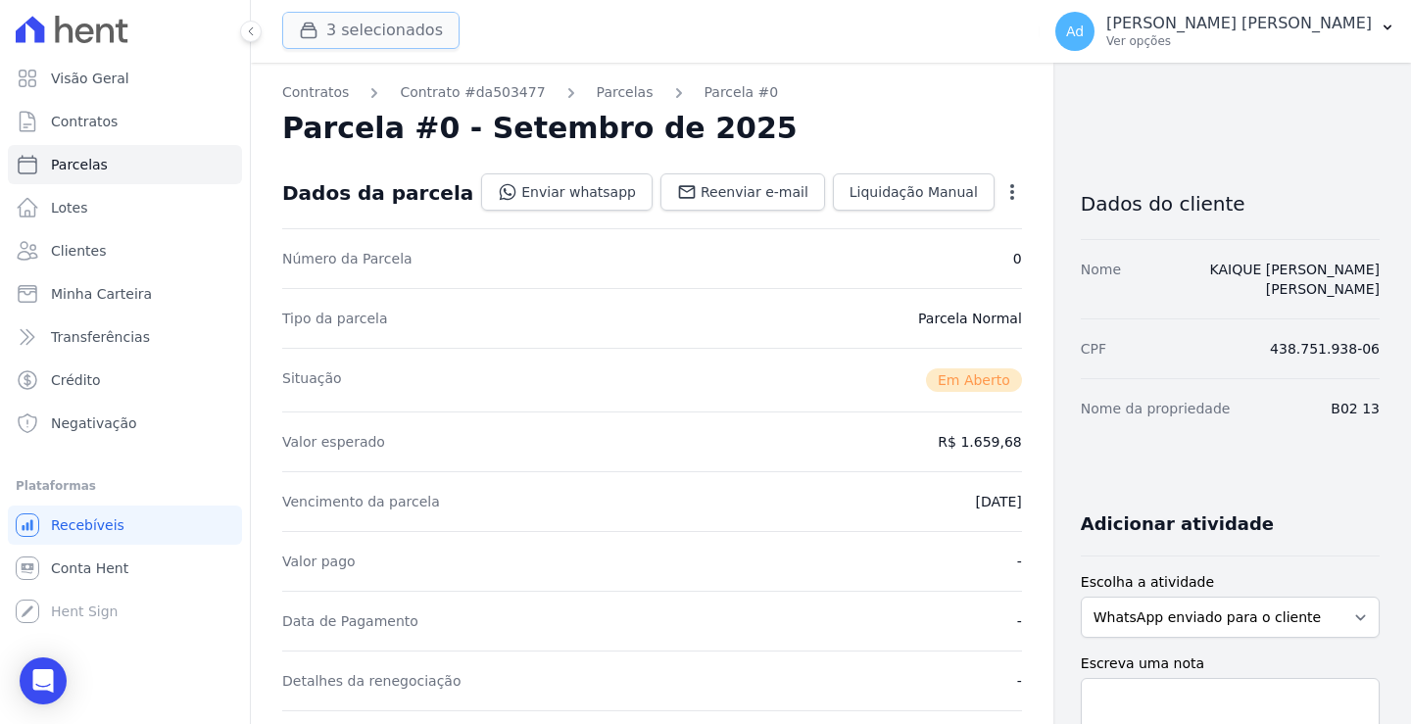
click at [355, 32] on button "3 selecionados" at bounding box center [370, 30] width 177 height 37
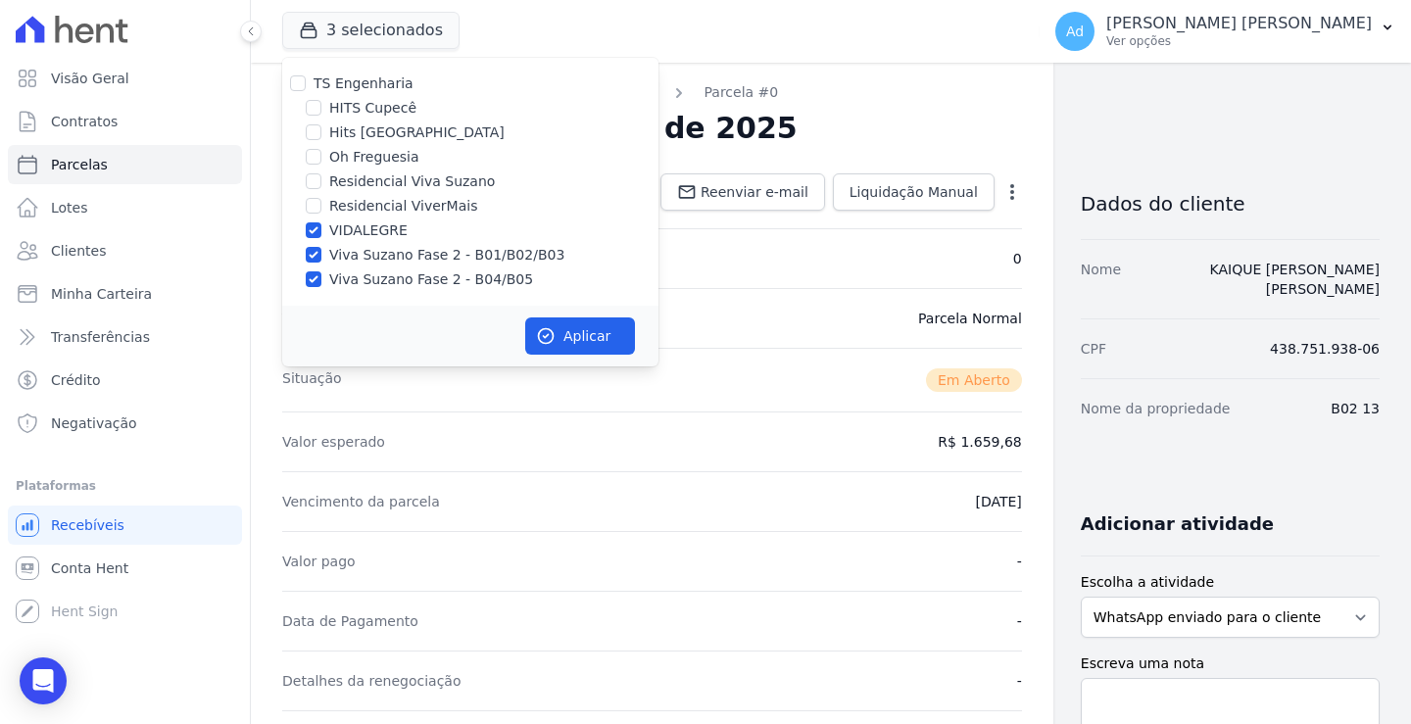
click at [337, 230] on label "VIDALEGRE" at bounding box center [368, 230] width 78 height 21
click at [321, 230] on input "VIDALEGRE" at bounding box center [314, 230] width 16 height 16
checkbox input "false"
click at [339, 253] on label "Viva Suzano Fase 2 - B01/B02/B03" at bounding box center [446, 255] width 235 height 21
click at [321, 253] on input "Viva Suzano Fase 2 - B01/B02/B03" at bounding box center [314, 255] width 16 height 16
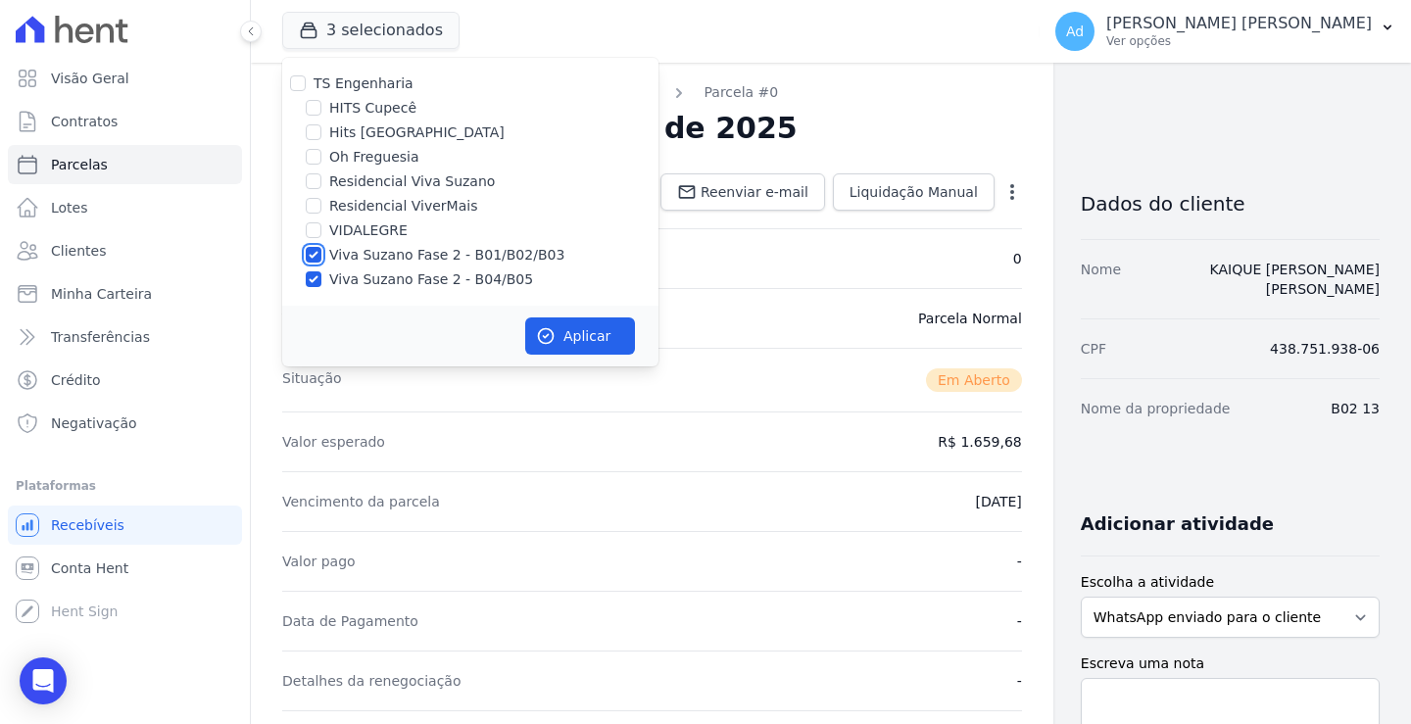
checkbox input "false"
click at [344, 279] on label "Viva Suzano Fase 2 - B04/B05" at bounding box center [431, 279] width 204 height 21
click at [321, 279] on input "Viva Suzano Fase 2 - B04/B05" at bounding box center [314, 279] width 16 height 16
checkbox input "false"
click at [375, 154] on label "Oh Freguesia" at bounding box center [374, 157] width 90 height 21
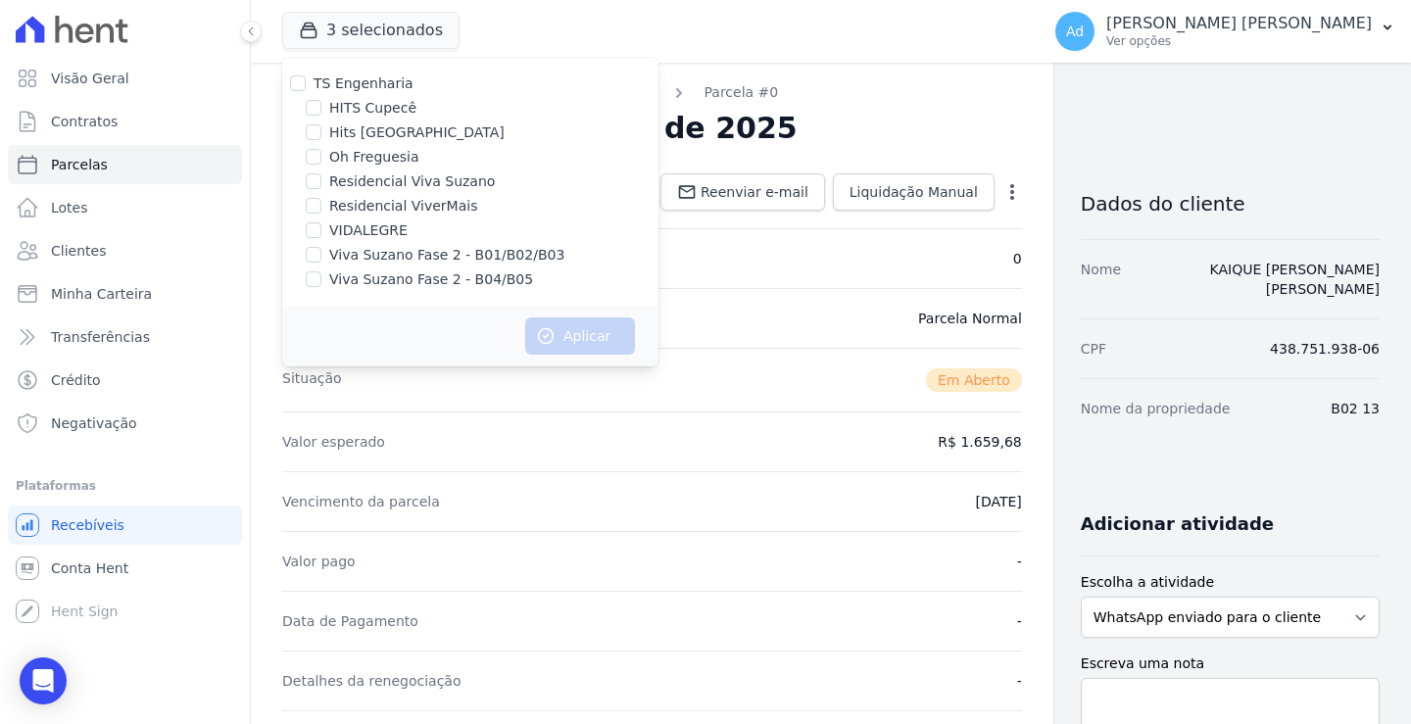
click at [321, 154] on input "Oh Freguesia" at bounding box center [314, 157] width 16 height 16
checkbox input "true"
click at [596, 333] on button "Aplicar" at bounding box center [580, 335] width 110 height 37
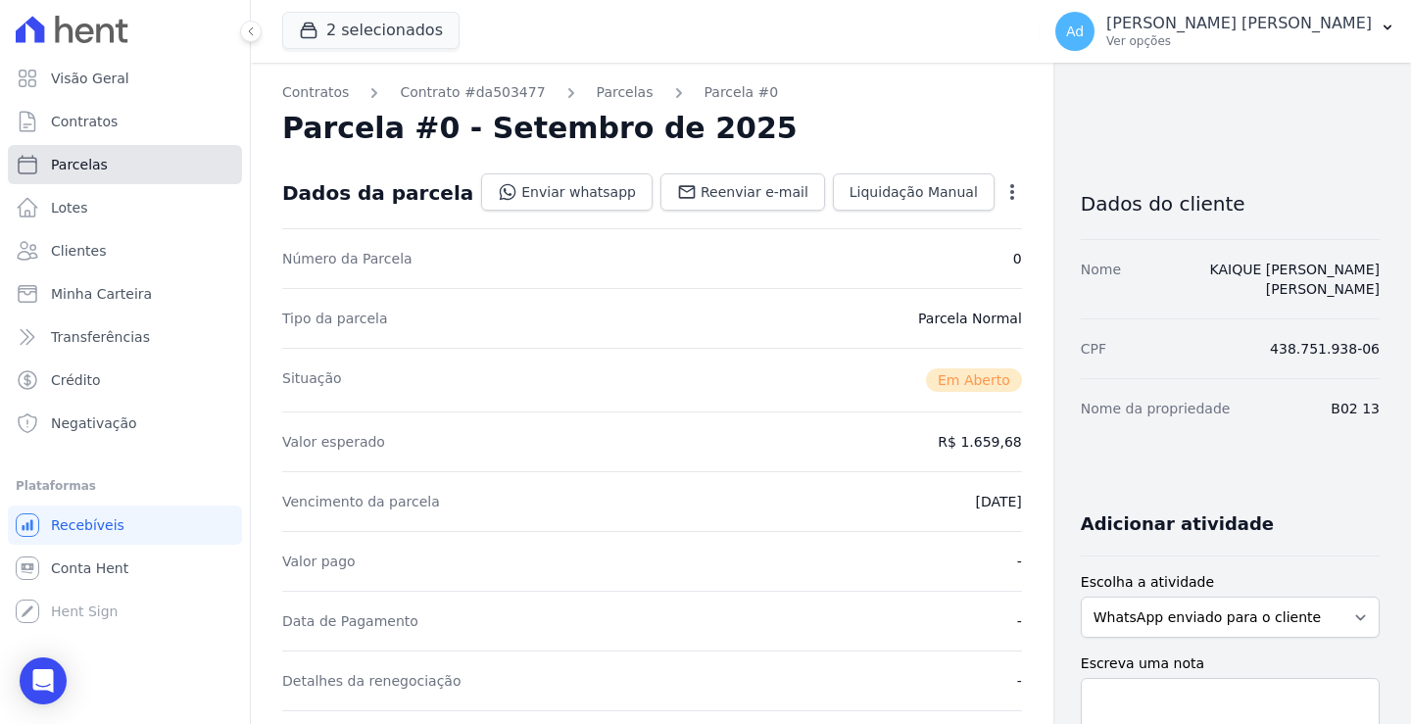
click at [123, 174] on link "Parcelas" at bounding box center [125, 164] width 234 height 39
select select
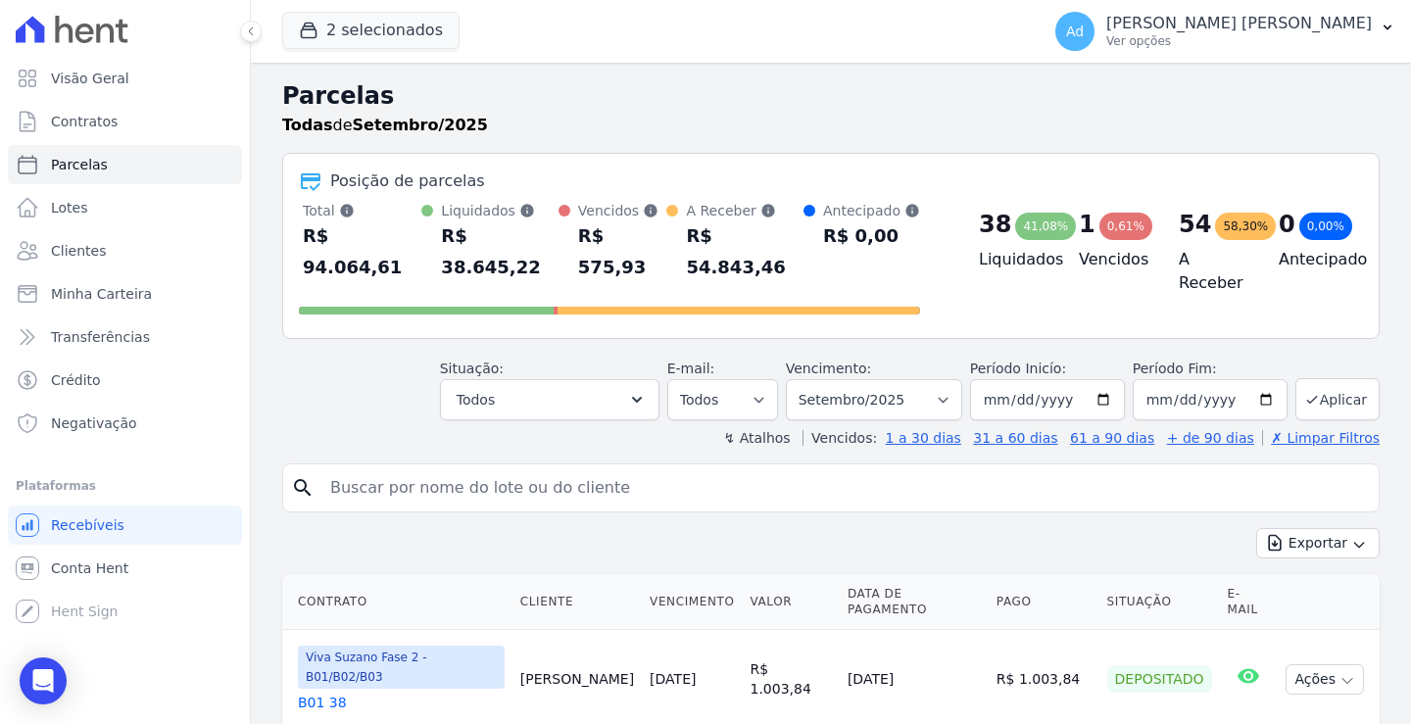
click at [535, 468] on input "search" at bounding box center [844, 487] width 1052 height 39
type input "046"
select select
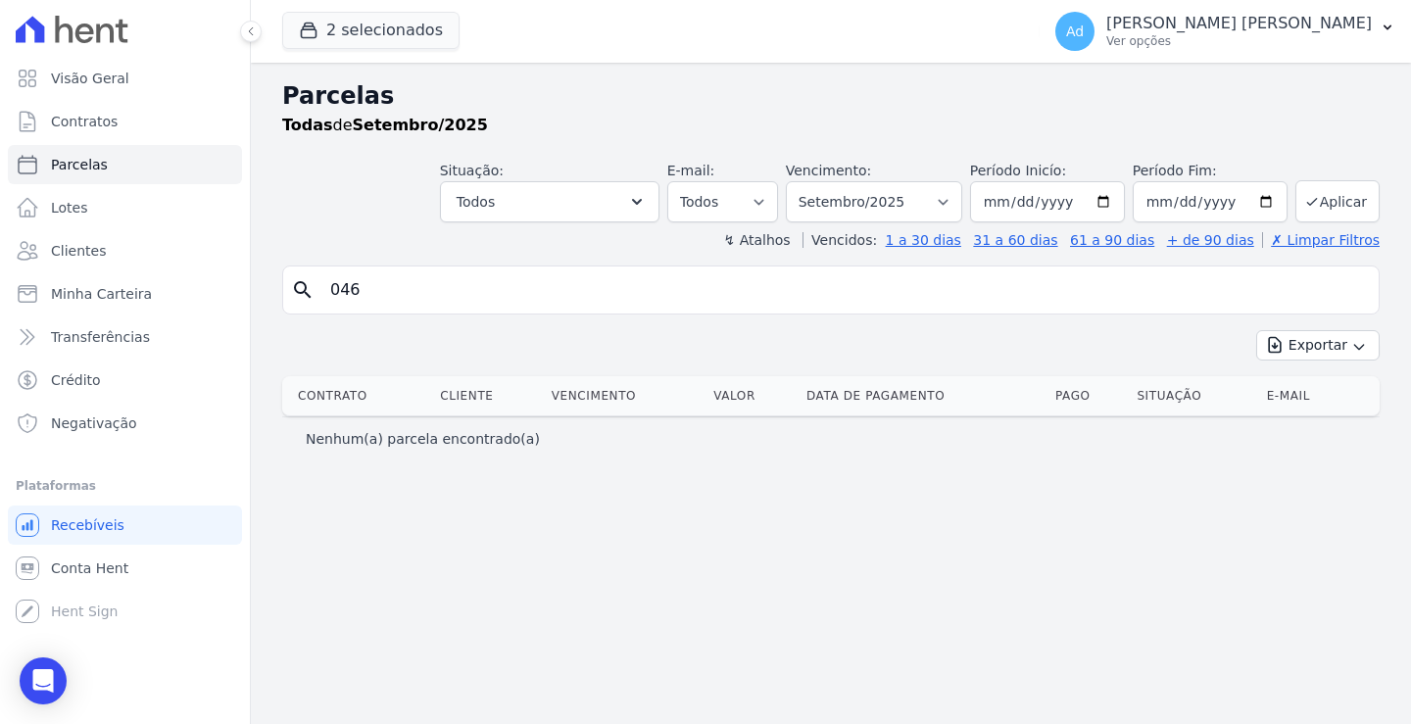
drag, startPoint x: 417, startPoint y: 278, endPoint x: 291, endPoint y: 284, distance: 126.5
click at [291, 284] on div "search 046" at bounding box center [830, 289] width 1097 height 49
click at [104, 258] on link "Clientes" at bounding box center [125, 250] width 234 height 39
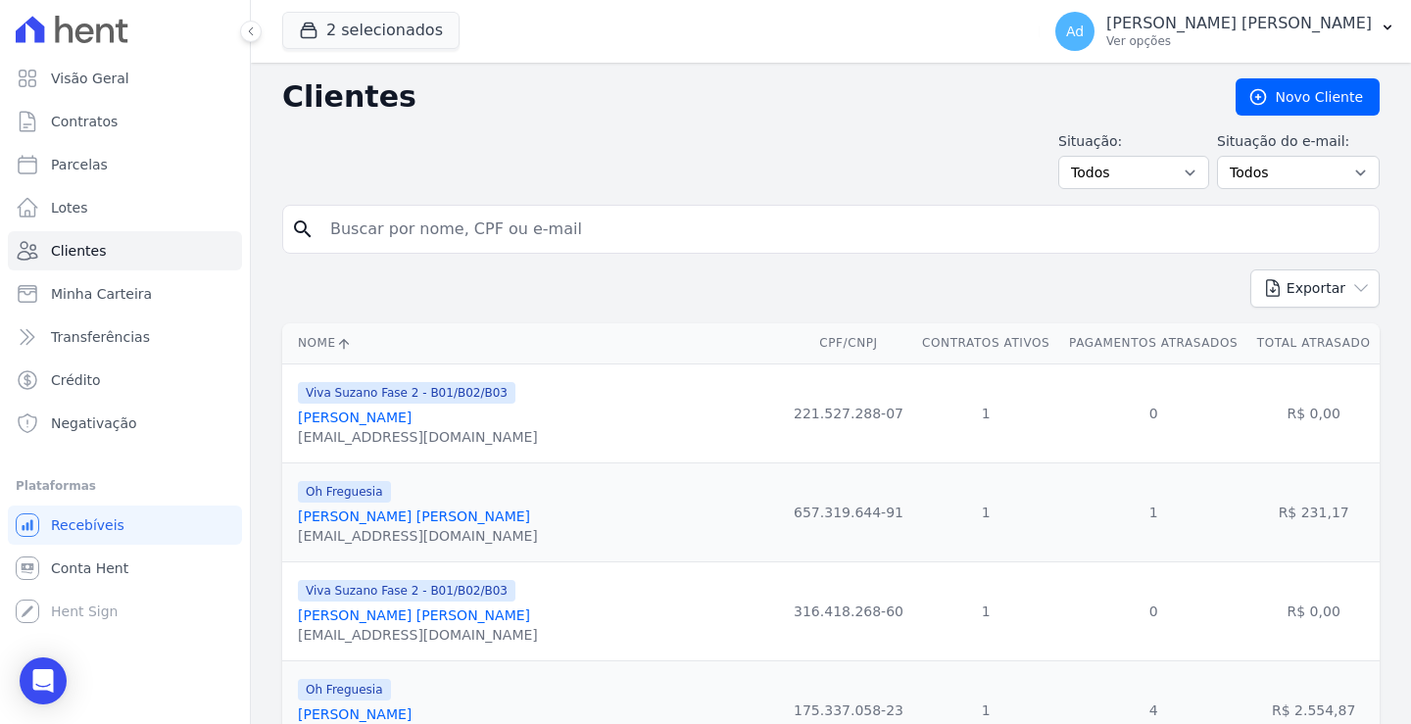
click at [524, 228] on input "search" at bounding box center [844, 229] width 1052 height 39
type input "matheus"
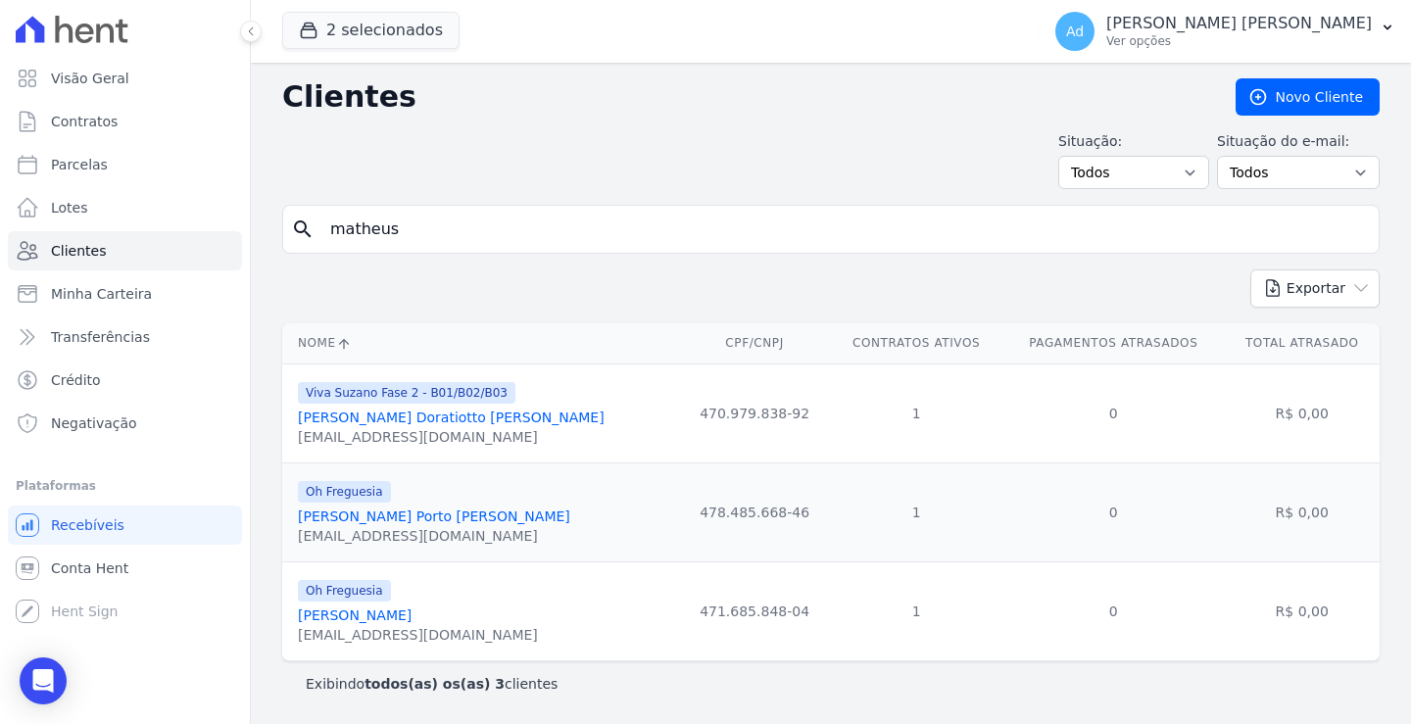
click at [406, 608] on link "[PERSON_NAME]" at bounding box center [355, 615] width 114 height 16
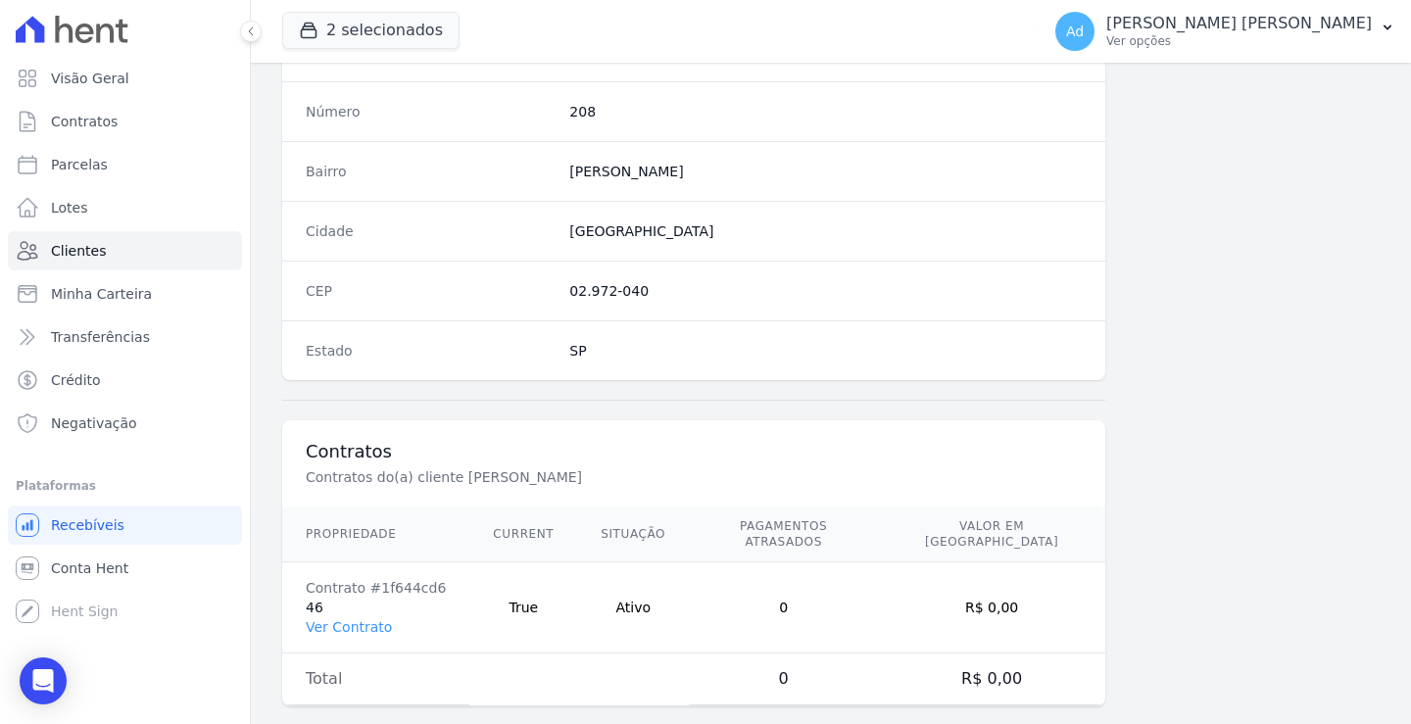
scroll to position [1109, 0]
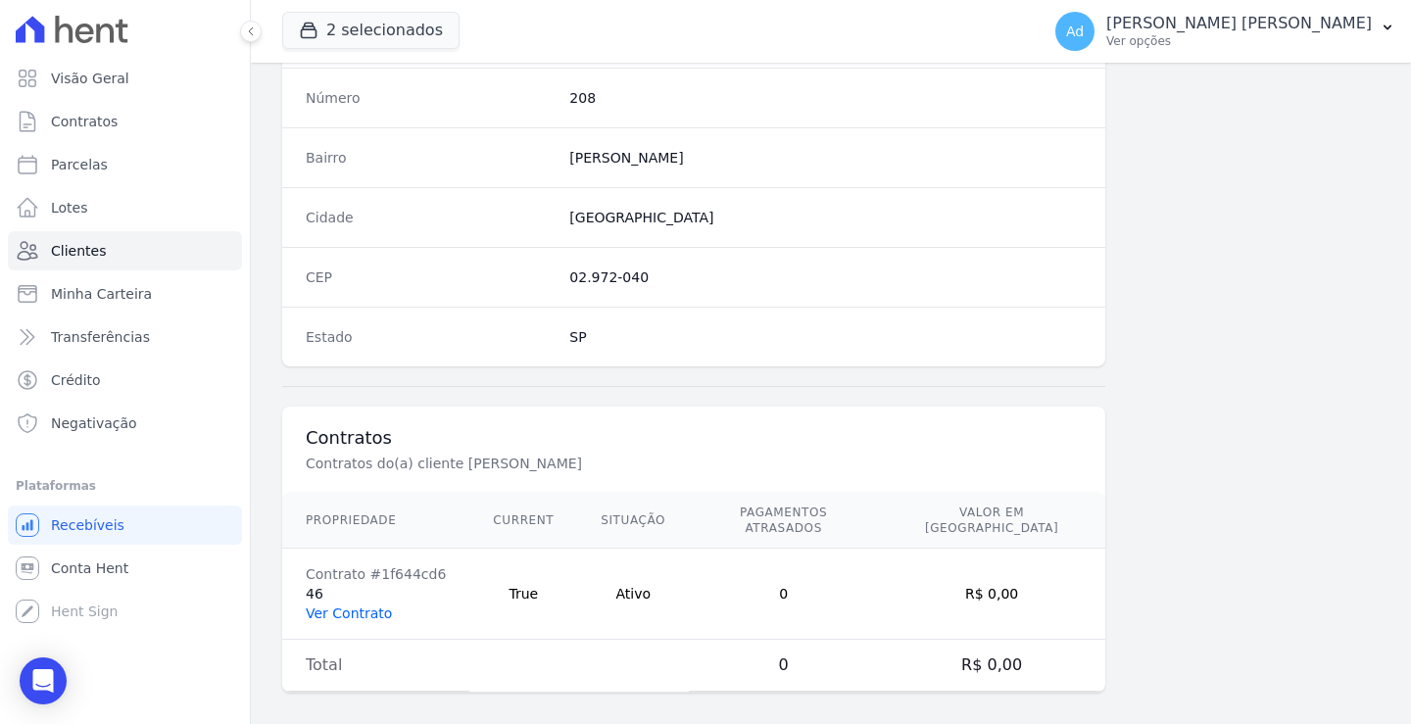
click at [339, 605] on link "Ver Contrato" at bounding box center [349, 613] width 86 height 16
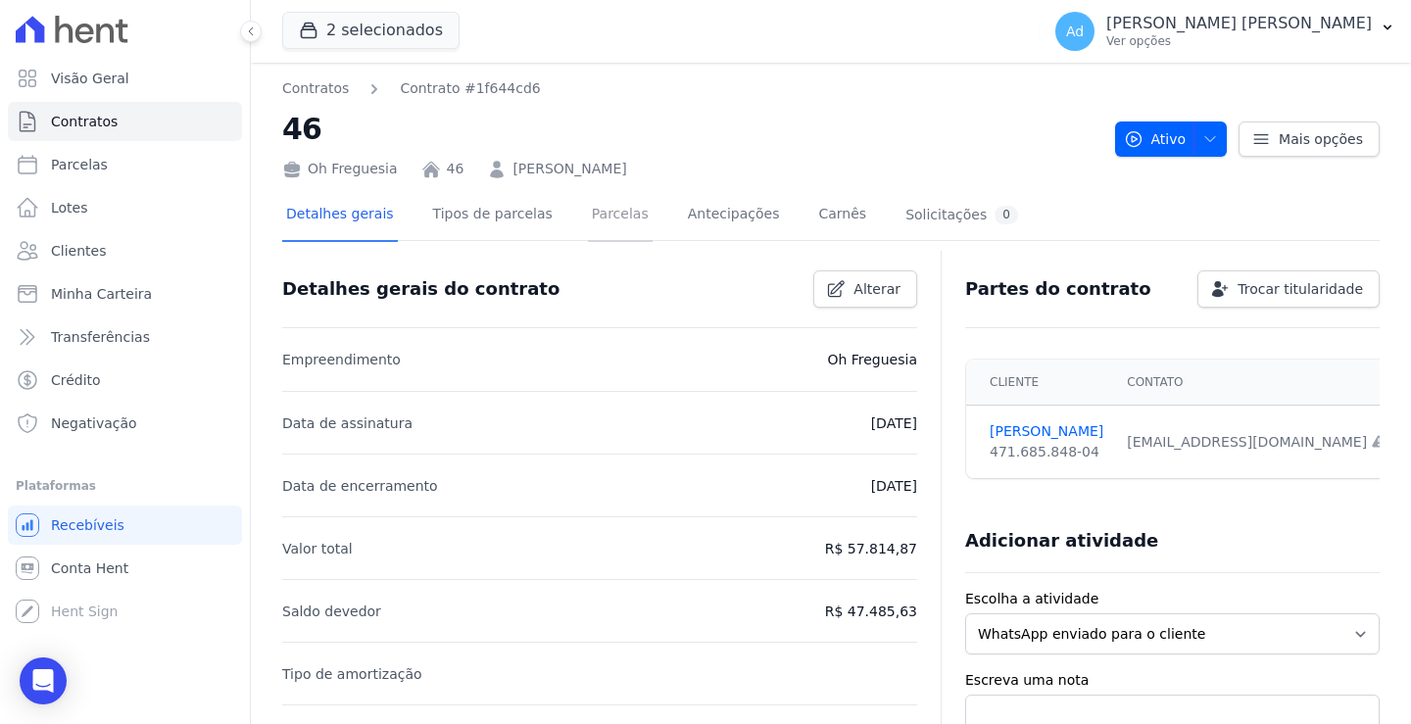
click at [588, 216] on link "Parcelas" at bounding box center [620, 216] width 65 height 52
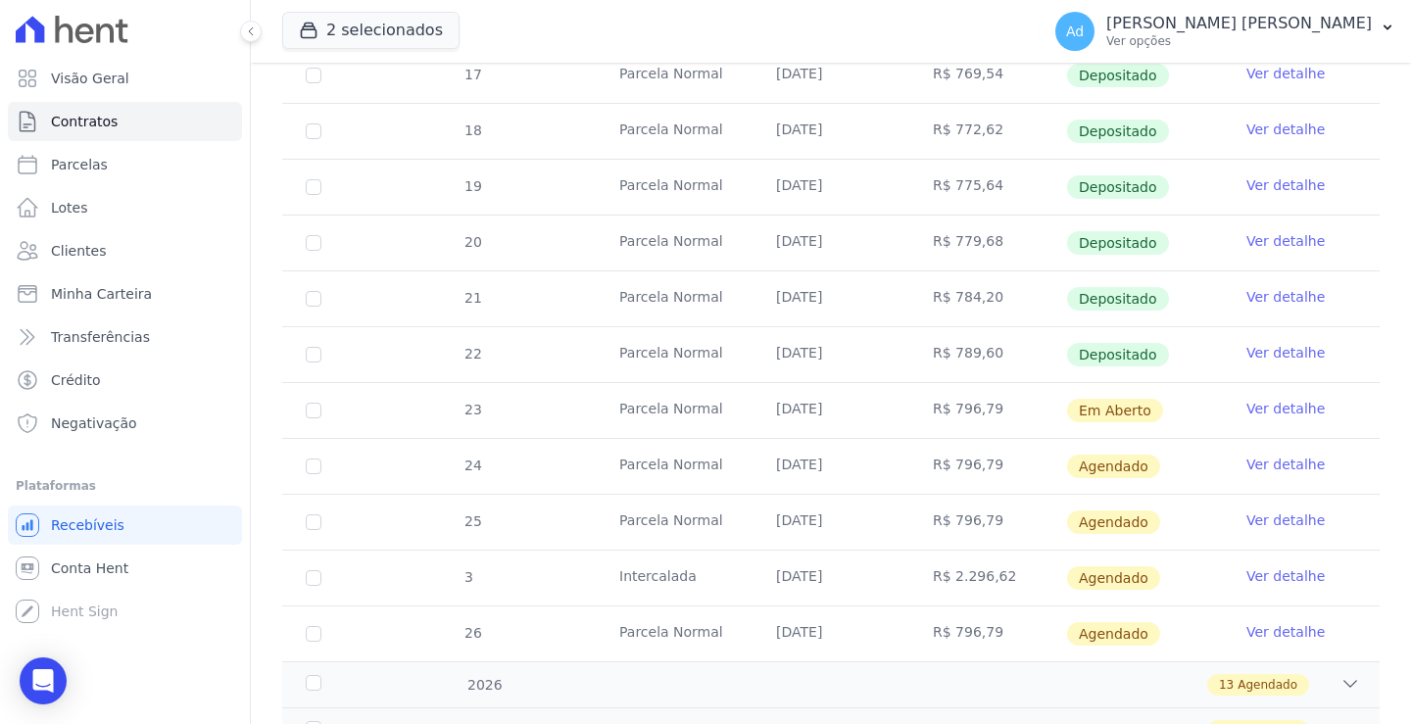
scroll to position [588, 0]
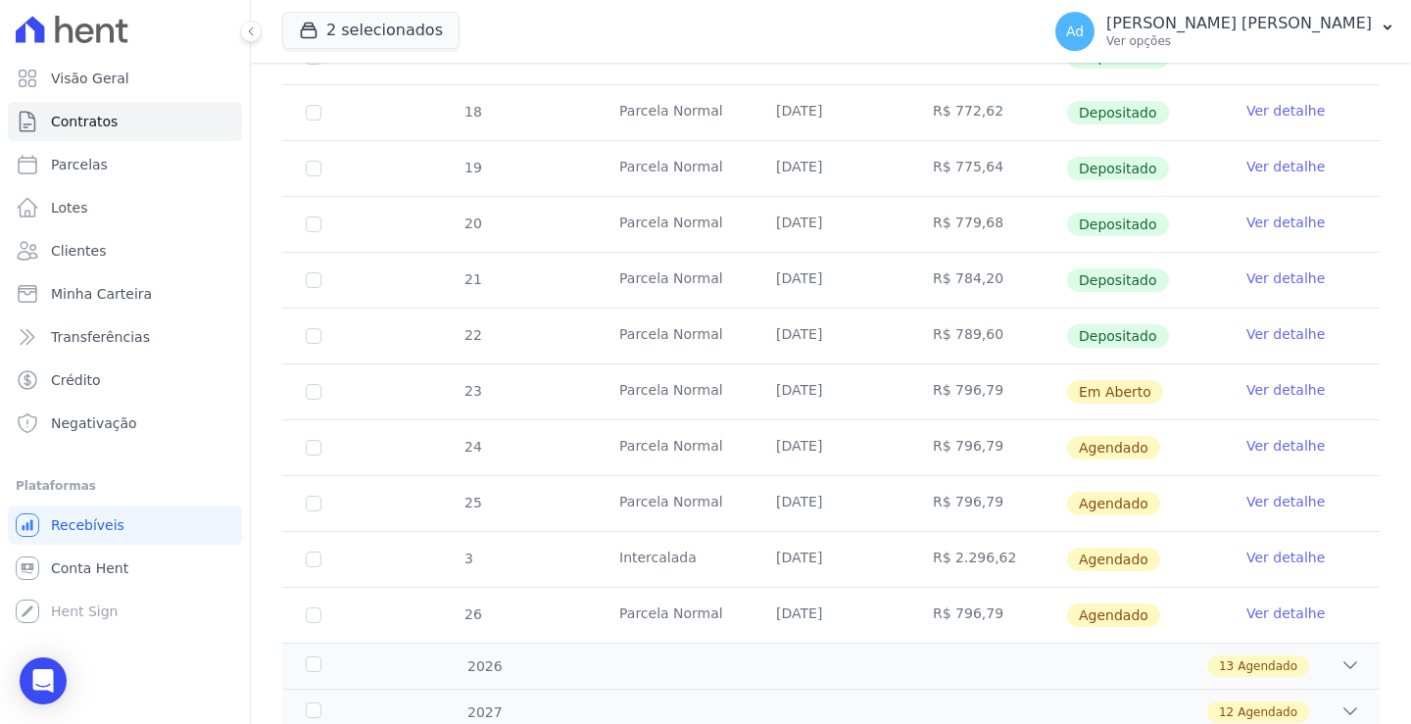
click at [1266, 398] on link "Ver detalhe" at bounding box center [1285, 390] width 78 height 20
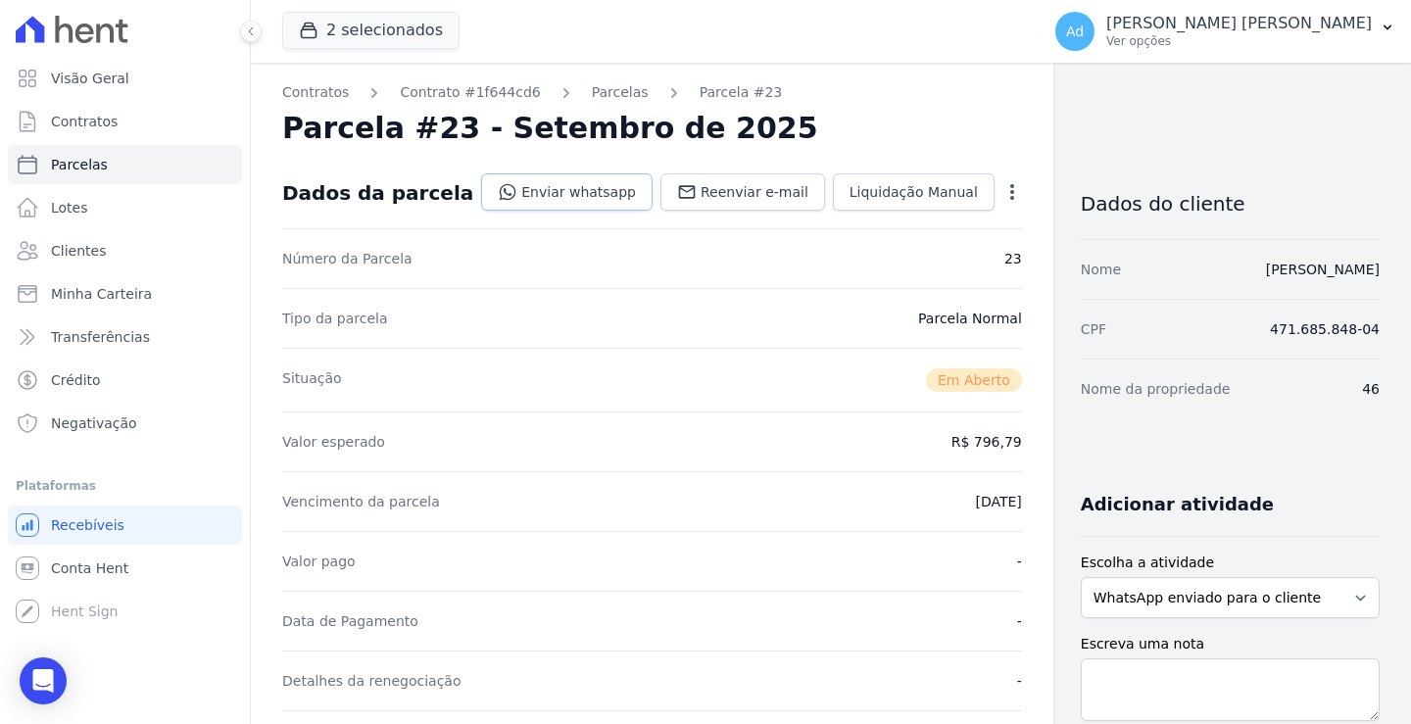
click at [537, 189] on link "Enviar whatsapp" at bounding box center [566, 191] width 171 height 37
